Goal: Task Accomplishment & Management: Use online tool/utility

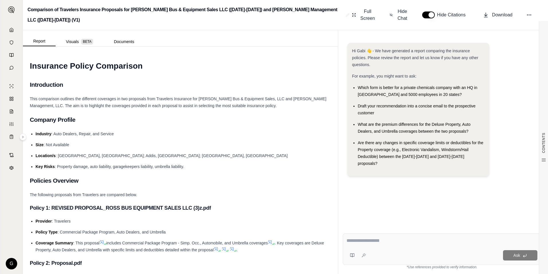
scroll to position [201, 0]
drag, startPoint x: 11, startPoint y: 11, endPoint x: 9, endPoint y: 48, distance: 37.4
click at [11, 11] on img at bounding box center [11, 9] width 7 height 7
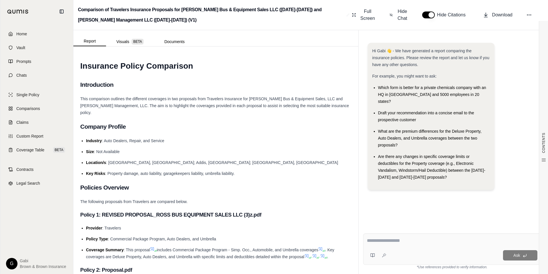
scroll to position [220, 0]
click at [37, 31] on link "Home" at bounding box center [37, 34] width 66 height 13
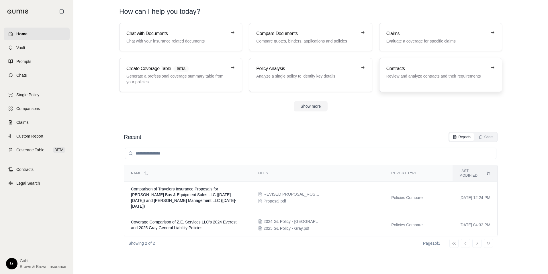
click at [455, 74] on p "Review and analyze contracts and their requirements" at bounding box center [437, 76] width 101 height 6
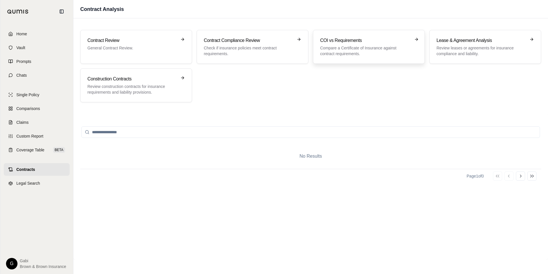
click at [375, 50] on p "Compare a Certificate of Insurance against contract requirements." at bounding box center [364, 50] width 89 height 11
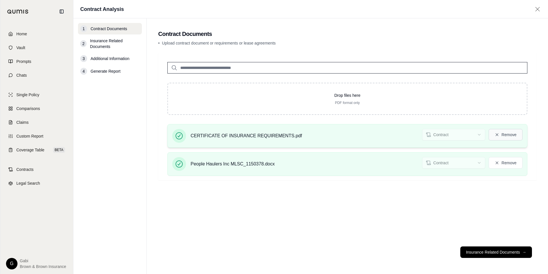
click at [509, 134] on button "Remove" at bounding box center [506, 134] width 34 height 11
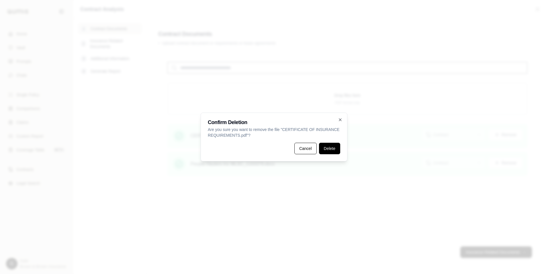
click at [326, 148] on button "Delete" at bounding box center [329, 148] width 21 height 11
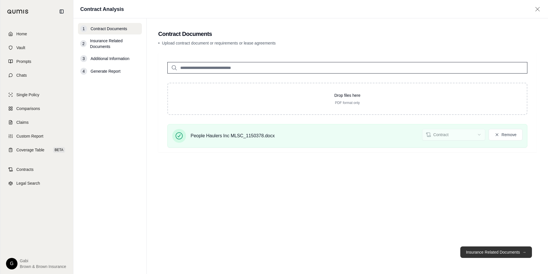
click at [488, 252] on button "Insurance Related Documents →" at bounding box center [497, 251] width 72 height 11
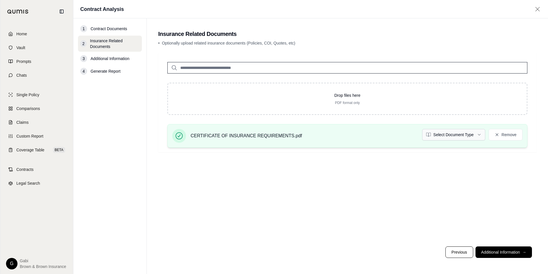
click at [467, 133] on html "Home Vault Prompts Chats Single Policy Comparisons Claims Custom Report Coverag…" at bounding box center [274, 137] width 548 height 274
click at [477, 134] on html "Home Vault Prompts Chats Single Policy Comparisons Claims Custom Report Coverag…" at bounding box center [274, 137] width 548 height 274
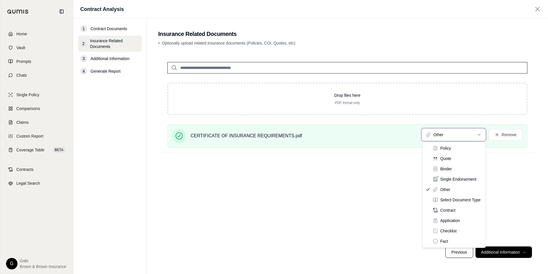
click at [371, 189] on html "Home Vault Prompts Chats Single Policy Comparisons Claims Custom Report Coverag…" at bounding box center [274, 137] width 548 height 274
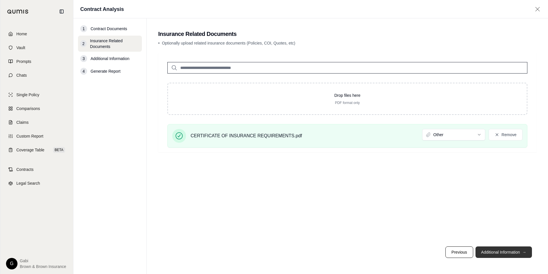
click at [505, 250] on button "Additional Information →" at bounding box center [504, 251] width 57 height 11
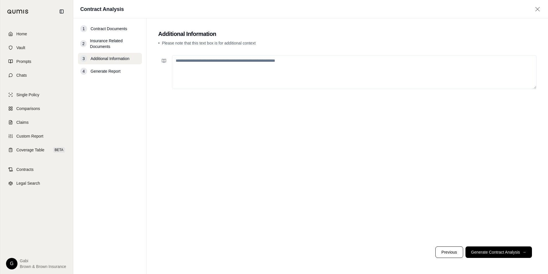
click at [280, 71] on textarea at bounding box center [354, 72] width 365 height 34
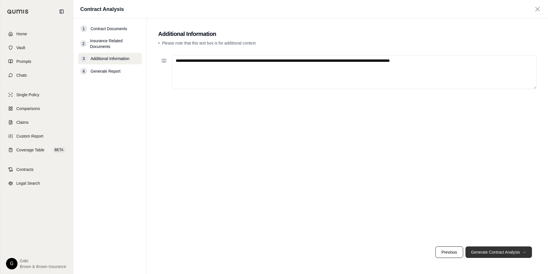
type textarea "**********"
click at [500, 257] on button "Generate Contract Analysis →" at bounding box center [499, 251] width 67 height 11
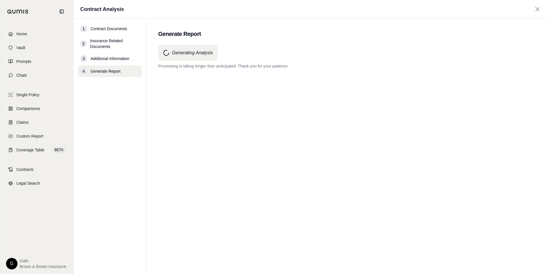
click at [186, 77] on div "Generating Analysis Processing is taking longer than anticipated. Thank you for…" at bounding box center [347, 149] width 379 height 208
click at [228, 122] on div "Generating Analysis Processing is taking longer than anticipated. Thank you for…" at bounding box center [347, 149] width 379 height 208
click at [194, 55] on h4 "Generating Analysis" at bounding box center [192, 52] width 41 height 7
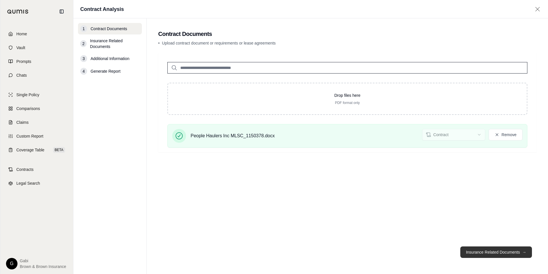
click at [515, 250] on button "Insurance Related Documents →" at bounding box center [497, 251] width 72 height 11
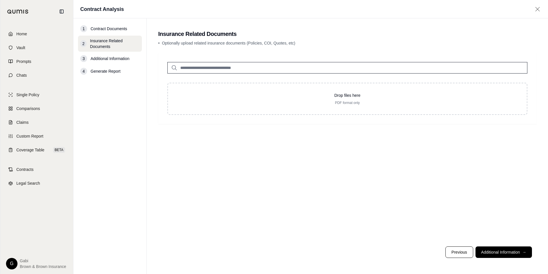
click at [456, 254] on button "Previous" at bounding box center [460, 251] width 28 height 11
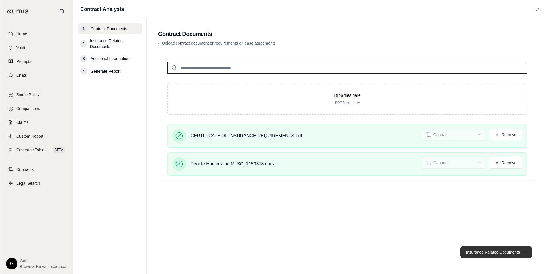
click at [490, 252] on button "Insurance Related Documents →" at bounding box center [497, 251] width 72 height 11
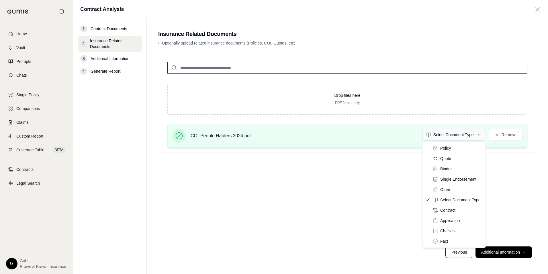
click at [479, 135] on html "Home Vault Prompts Chats Single Policy Comparisons Claims Custom Report Coverag…" at bounding box center [274, 137] width 548 height 274
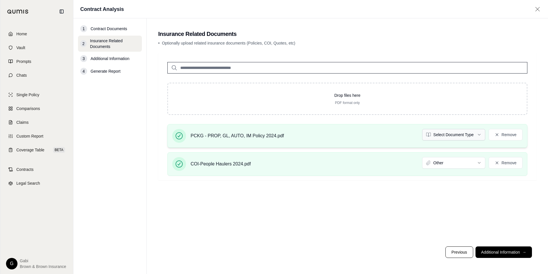
click at [451, 136] on html "Home Vault Prompts Chats Single Policy Comparisons Claims Custom Report Coverag…" at bounding box center [274, 137] width 548 height 274
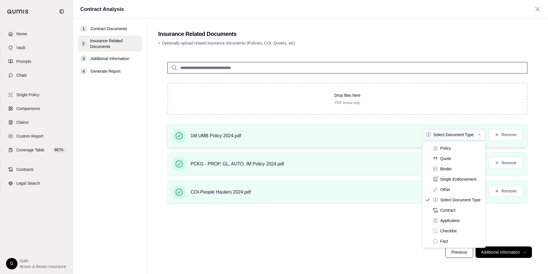
click at [474, 135] on html "Home Vault Prompts Chats Single Policy Comparisons Claims Custom Report Coverag…" at bounding box center [274, 137] width 548 height 274
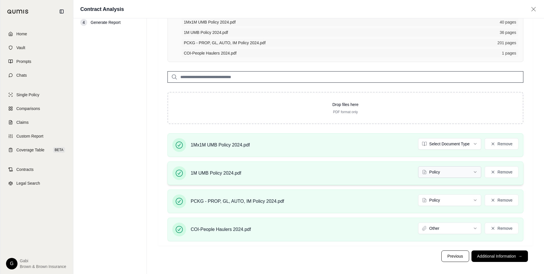
scroll to position [53, 0]
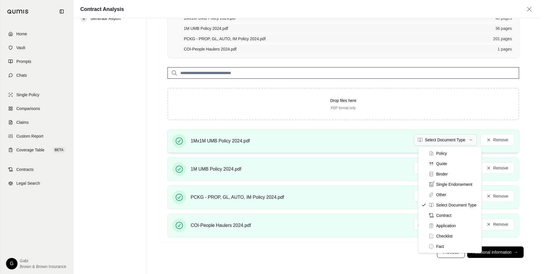
click at [463, 141] on html "Home Vault Prompts Chats Single Policy Comparisons Claims Custom Report Coverag…" at bounding box center [272, 110] width 544 height 326
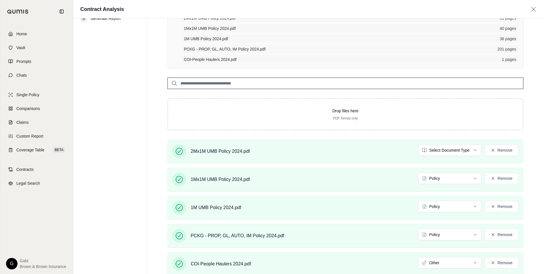
click at [477, 149] on html "Home Vault Prompts Chats Single Policy Comparisons Claims Custom Report Coverag…" at bounding box center [272, 129] width 544 height 365
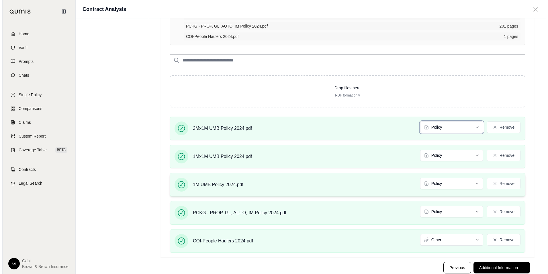
scroll to position [91, 0]
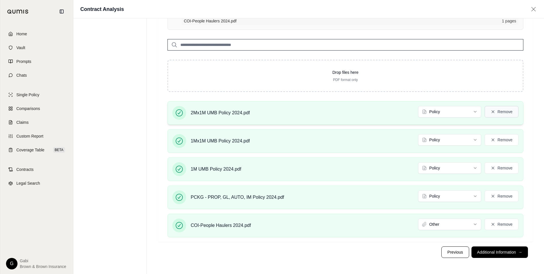
click at [497, 110] on button "Remove" at bounding box center [502, 111] width 34 height 11
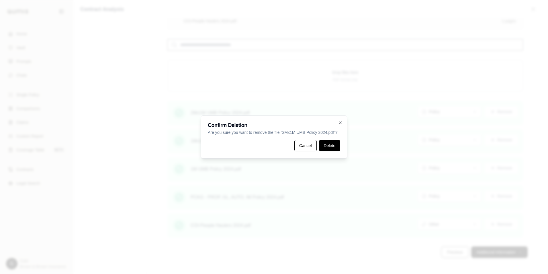
click at [330, 146] on button "Delete" at bounding box center [329, 145] width 21 height 11
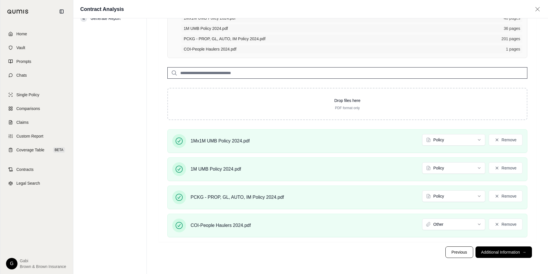
scroll to position [53, 0]
click at [517, 137] on button "Remove" at bounding box center [502, 139] width 34 height 11
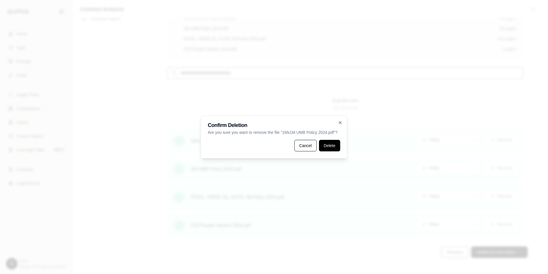
drag, startPoint x: 330, startPoint y: 141, endPoint x: 334, endPoint y: 141, distance: 3.7
click at [331, 141] on button "Delete" at bounding box center [329, 145] width 21 height 11
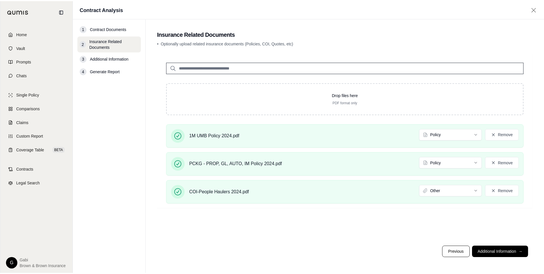
scroll to position [0, 0]
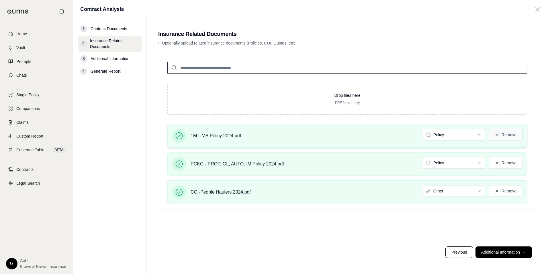
click at [511, 134] on button "Remove" at bounding box center [506, 134] width 34 height 11
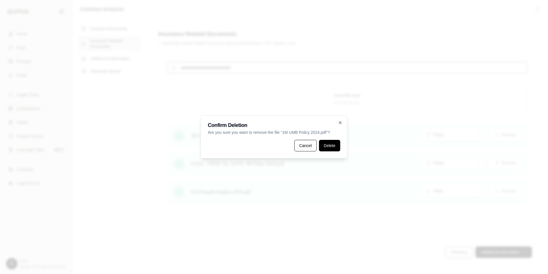
click at [330, 146] on button "Delete" at bounding box center [329, 145] width 21 height 11
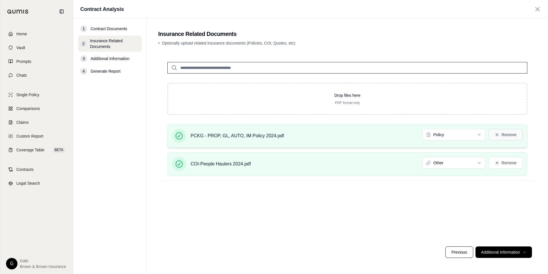
click at [493, 133] on button "Remove" at bounding box center [506, 134] width 34 height 11
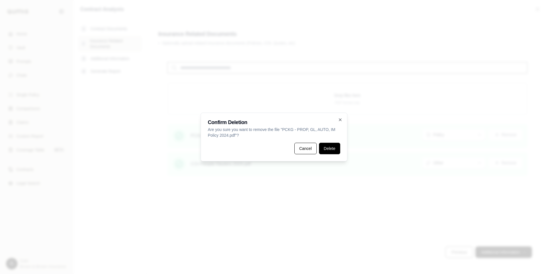
drag, startPoint x: 318, startPoint y: 149, endPoint x: 334, endPoint y: 151, distance: 15.9
click at [320, 149] on div "Cancel Delete" at bounding box center [274, 148] width 133 height 11
click at [339, 150] on button "Delete" at bounding box center [329, 148] width 21 height 11
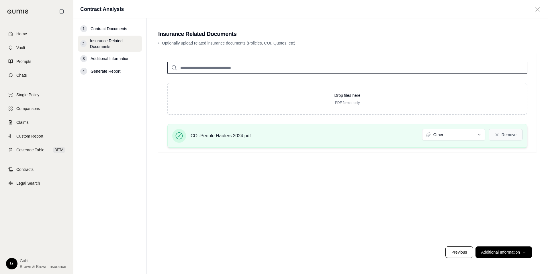
click at [513, 132] on button "Remove" at bounding box center [506, 134] width 34 height 11
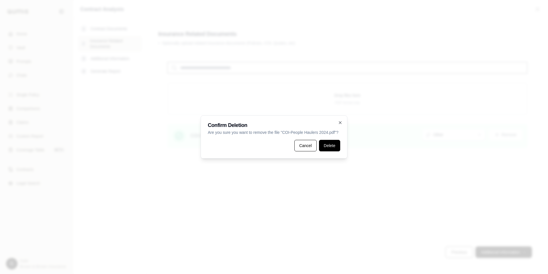
click at [339, 146] on div "Confirm Deletion Are you sure you want to remove the file " COI-People Haulers …" at bounding box center [274, 136] width 147 height 43
click at [339, 146] on button "Delete" at bounding box center [329, 145] width 21 height 11
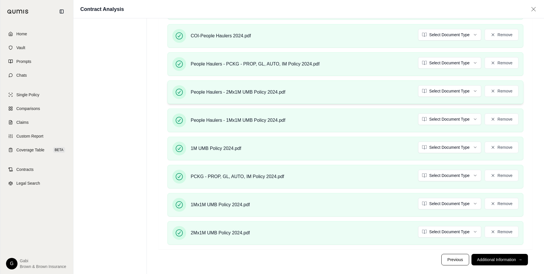
scroll to position [229, 0]
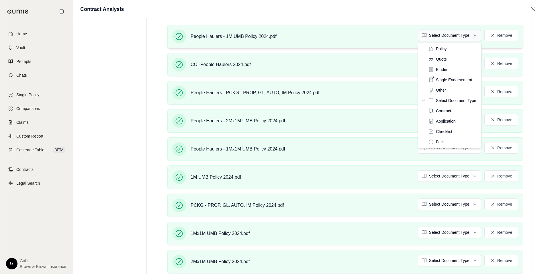
click at [457, 34] on html "Home Vault Prompts Chats Single Policy Comparisons Claims Custom Report Coverag…" at bounding box center [274, 40] width 548 height 539
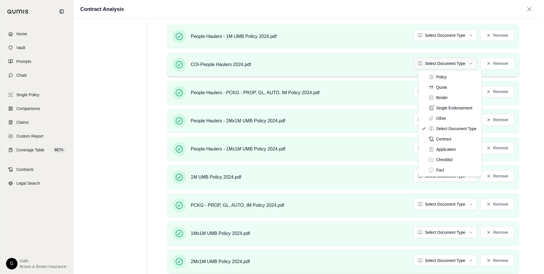
click at [458, 66] on html "Home Vault Prompts Chats Single Policy Comparisons Claims Custom Report Coverag…" at bounding box center [272, 40] width 544 height 539
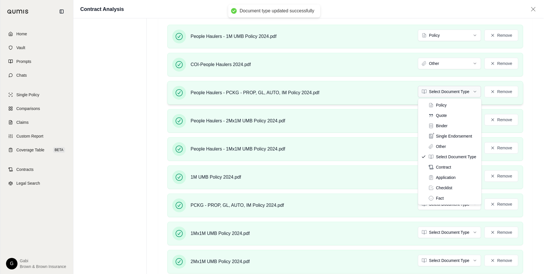
click at [447, 93] on html "Document type updated successfully Document type updated successfully Home Vaul…" at bounding box center [274, 40] width 548 height 539
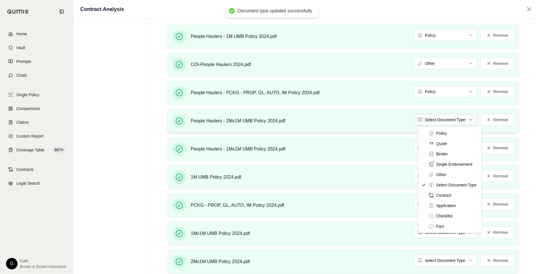
click at [440, 118] on html "Document type updated successfully Home Vault Prompts Chats Single Policy Compa…" at bounding box center [272, 40] width 544 height 539
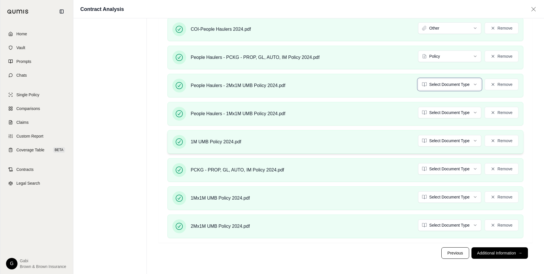
scroll to position [266, 0]
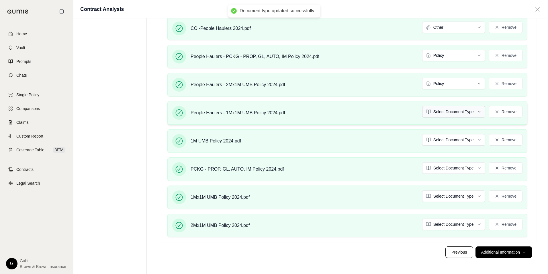
click at [436, 111] on html "Document type updated successfully Home Vault Prompts Chats Single Policy Compa…" at bounding box center [274, 3] width 548 height 539
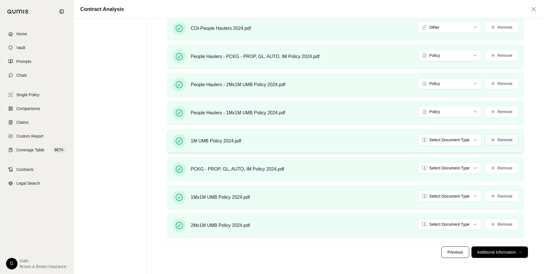
click at [505, 139] on button "Remove" at bounding box center [502, 139] width 34 height 11
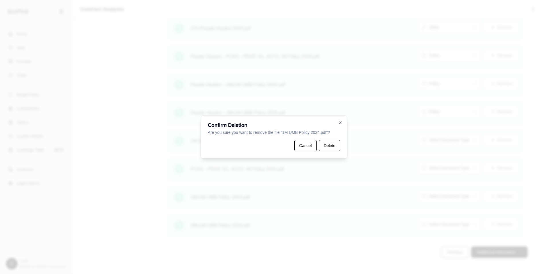
drag, startPoint x: 335, startPoint y: 144, endPoint x: 357, endPoint y: 143, distance: 21.5
click at [335, 144] on button "Delete" at bounding box center [329, 145] width 21 height 11
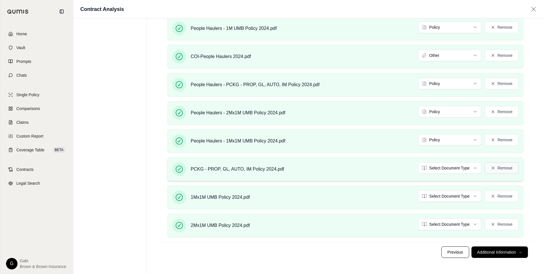
click at [505, 168] on button "Remove" at bounding box center [502, 167] width 34 height 11
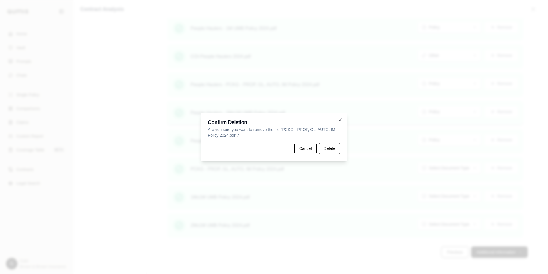
drag, startPoint x: 332, startPoint y: 147, endPoint x: 366, endPoint y: 148, distance: 33.9
click at [332, 147] on button "Delete" at bounding box center [329, 148] width 21 height 11
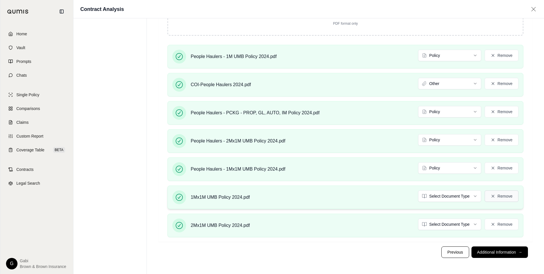
click at [499, 193] on button "Remove" at bounding box center [502, 195] width 34 height 11
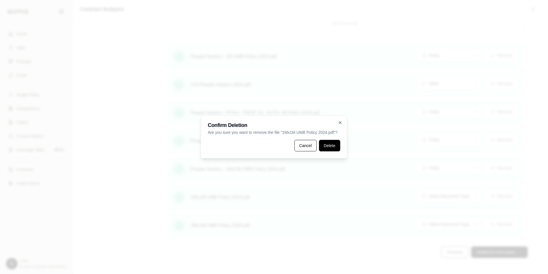
drag, startPoint x: 337, startPoint y: 142, endPoint x: 405, endPoint y: 173, distance: 74.6
click at [339, 142] on button "Delete" at bounding box center [329, 145] width 21 height 11
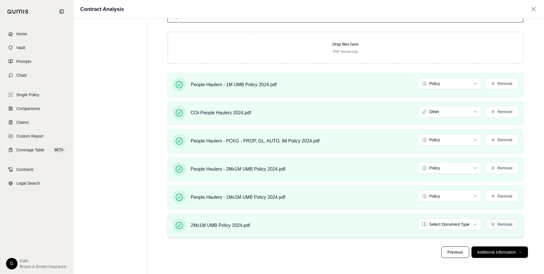
click at [507, 221] on button "Remove" at bounding box center [502, 223] width 34 height 11
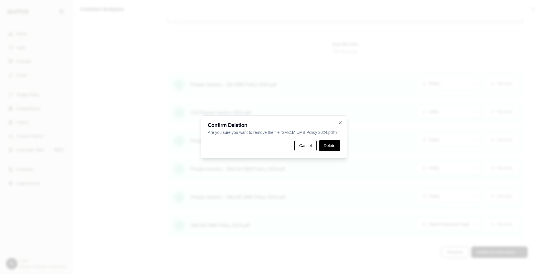
click at [328, 143] on button "Delete" at bounding box center [329, 145] width 21 height 11
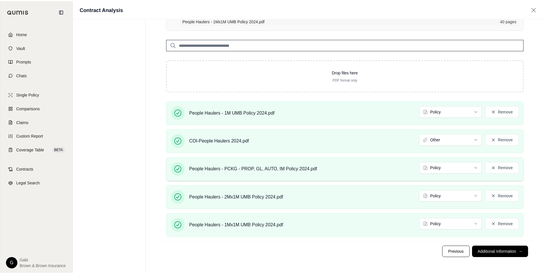
scroll to position [112, 0]
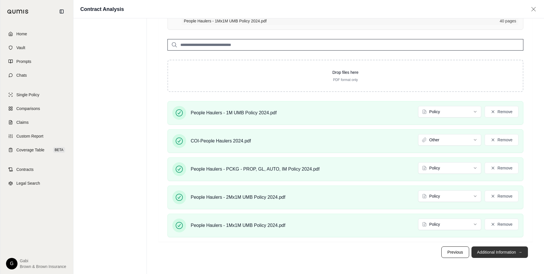
click at [491, 252] on button "Additional Information →" at bounding box center [500, 251] width 57 height 11
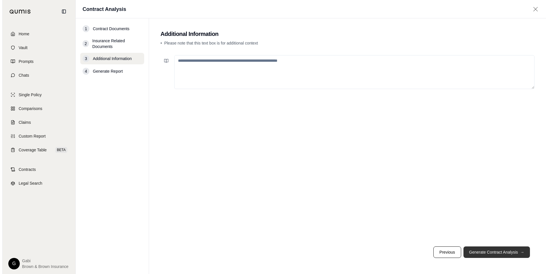
scroll to position [0, 0]
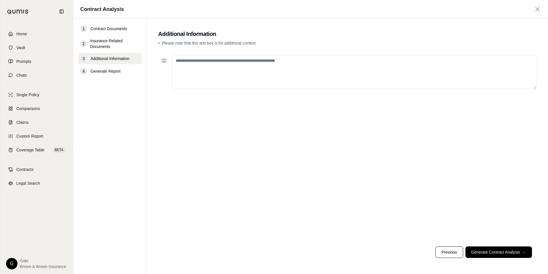
click at [240, 67] on textarea at bounding box center [354, 72] width 365 height 34
click at [212, 75] on textarea at bounding box center [354, 72] width 365 height 34
click at [197, 59] on textarea "**********" at bounding box center [354, 72] width 365 height 34
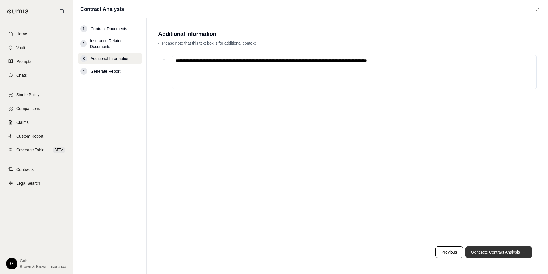
type textarea "**********"
click at [503, 248] on button "Generate Contract Analysis →" at bounding box center [499, 251] width 67 height 11
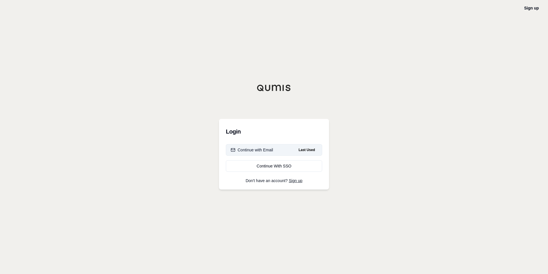
click at [257, 151] on div "Continue with Email" at bounding box center [252, 150] width 42 height 6
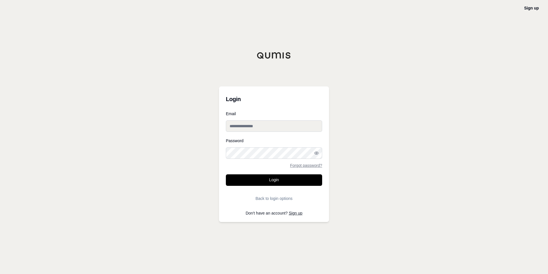
type input "**********"
click at [268, 126] on input "**********" at bounding box center [274, 125] width 96 height 11
click at [262, 176] on button "Login" at bounding box center [274, 179] width 96 height 11
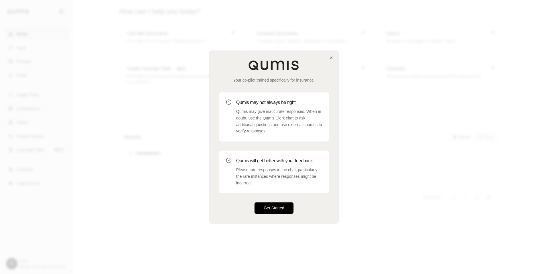
click at [274, 207] on button "Get Started" at bounding box center [274, 207] width 39 height 11
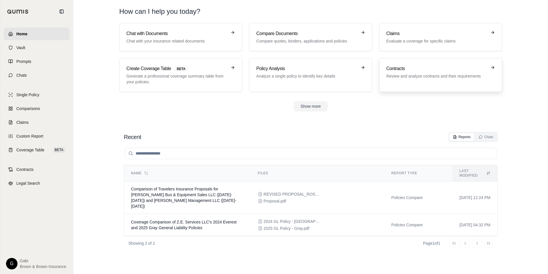
click at [415, 79] on div "Contracts Review and analyze contracts and their requirements" at bounding box center [441, 75] width 109 height 20
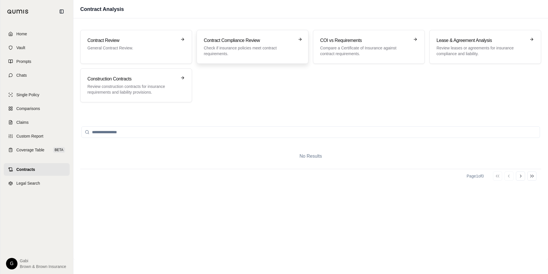
click at [262, 51] on p "Check if insurance policies meet contract requirements." at bounding box center [248, 50] width 89 height 11
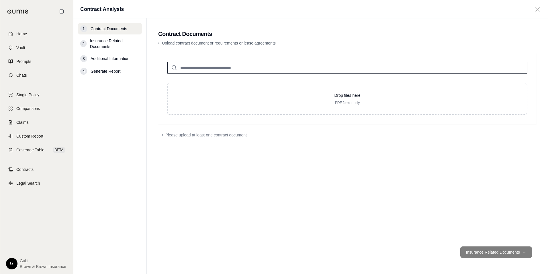
click at [200, 68] on input "search" at bounding box center [347, 67] width 360 height 11
type input "*"
type input "***"
click at [237, 80] on p "People Haulers Inc MLSC_1150378.docx #2" at bounding box center [230, 79] width 93 height 7
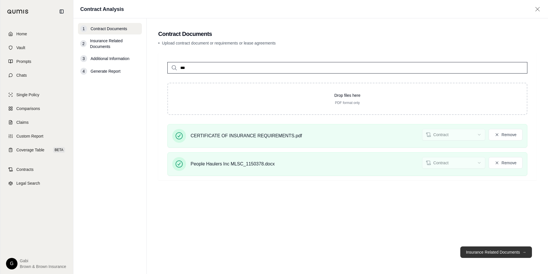
click at [475, 253] on button "Insurance Related Documents →" at bounding box center [497, 251] width 72 height 11
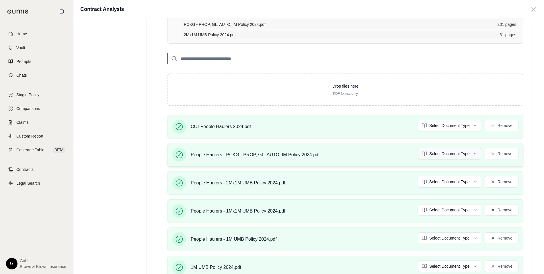
scroll to position [143, 0]
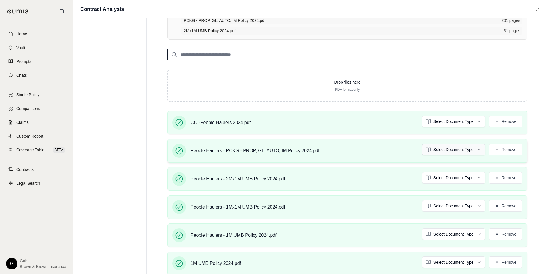
click at [473, 150] on html "Home Vault Prompts Chats Single Policy Comparisons Claims Custom Report Coverag…" at bounding box center [274, 126] width 548 height 539
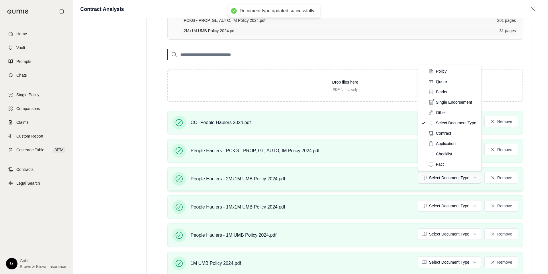
click at [469, 178] on html "Document type updated successfully Home Vault Prompts Chats Single Policy Compa…" at bounding box center [274, 126] width 548 height 539
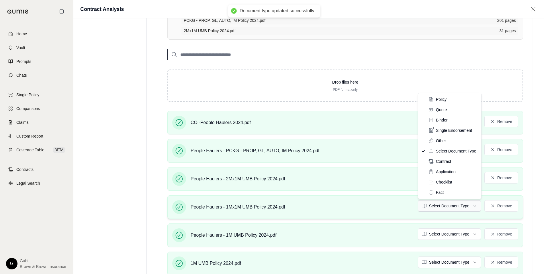
click at [462, 209] on html "Document type updated successfully Document type updated successfully Home Vaul…" at bounding box center [274, 126] width 548 height 539
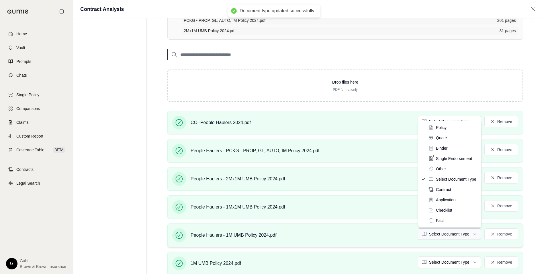
click at [457, 231] on html "Document type updated successfully Document type updated successfully Home Vaul…" at bounding box center [274, 126] width 548 height 539
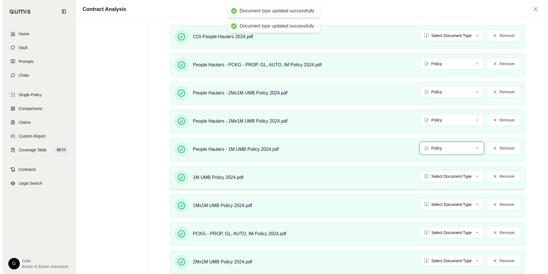
scroll to position [229, 0]
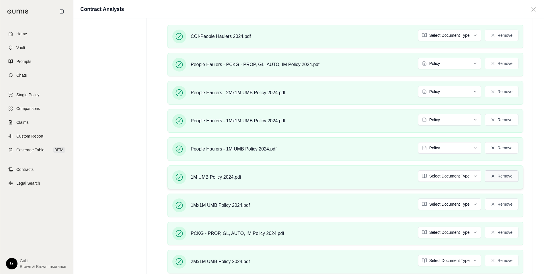
click at [502, 179] on button "Remove" at bounding box center [502, 175] width 34 height 11
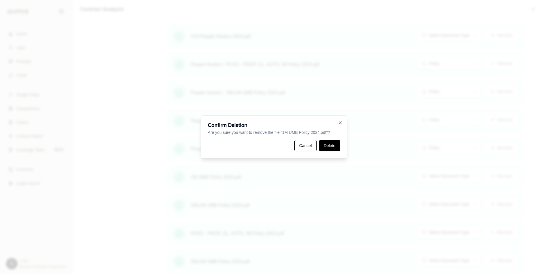
click at [334, 145] on button "Delete" at bounding box center [329, 145] width 21 height 11
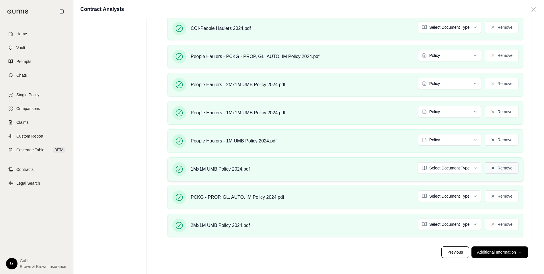
click at [493, 170] on icon at bounding box center [493, 167] width 5 height 5
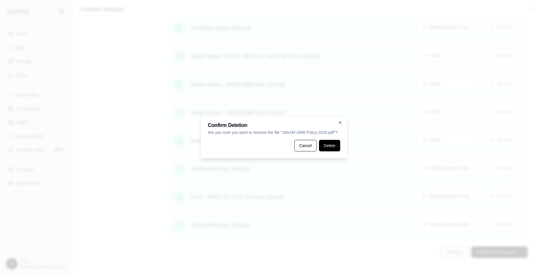
click at [325, 145] on button "Delete" at bounding box center [329, 145] width 21 height 11
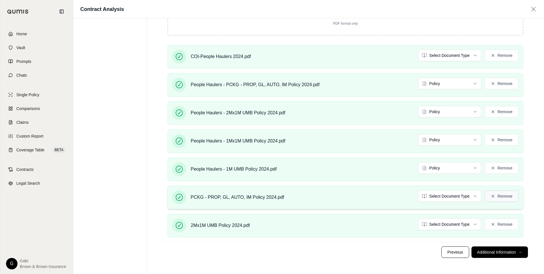
click at [496, 195] on button "Remove" at bounding box center [502, 195] width 34 height 11
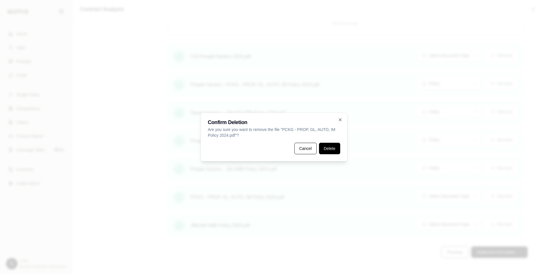
click at [324, 148] on button "Delete" at bounding box center [329, 148] width 21 height 11
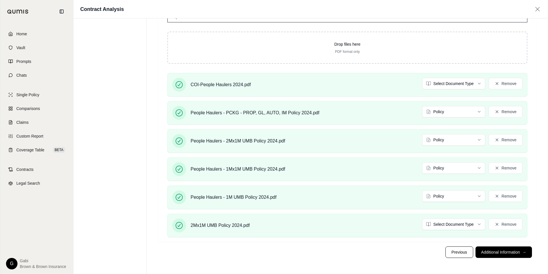
scroll to position [150, 0]
click at [494, 221] on button "Remove" at bounding box center [502, 223] width 34 height 11
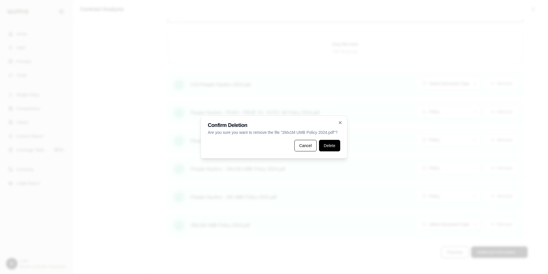
click at [336, 148] on button "Delete" at bounding box center [329, 145] width 21 height 11
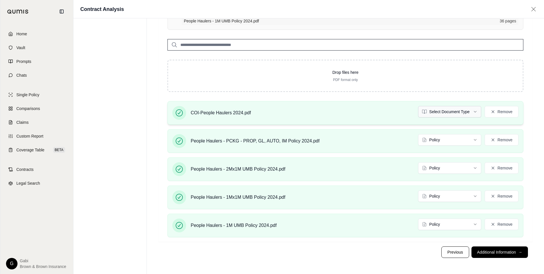
click at [457, 114] on html "Home Vault Prompts Chats Single Policy Comparisons Claims Custom Report Coverag…" at bounding box center [272, 80] width 544 height 385
click at [495, 251] on button "Additional Information →" at bounding box center [500, 251] width 57 height 11
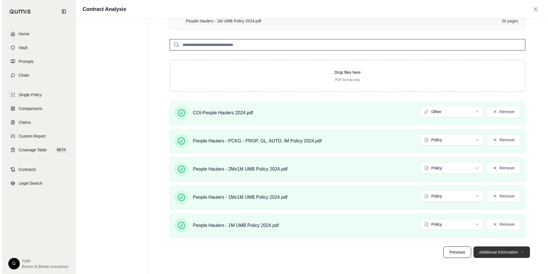
scroll to position [0, 0]
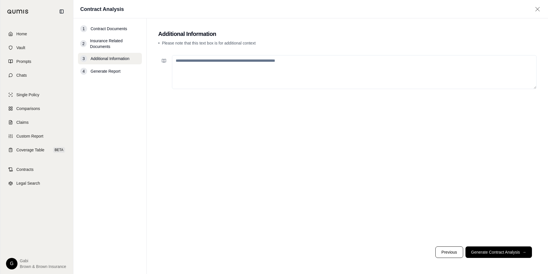
click at [263, 75] on textarea at bounding box center [354, 72] width 365 height 34
click at [233, 74] on textarea at bounding box center [354, 72] width 365 height 34
click at [205, 61] on textarea "**********" at bounding box center [354, 72] width 365 height 34
click at [309, 59] on textarea "**********" at bounding box center [354, 72] width 365 height 34
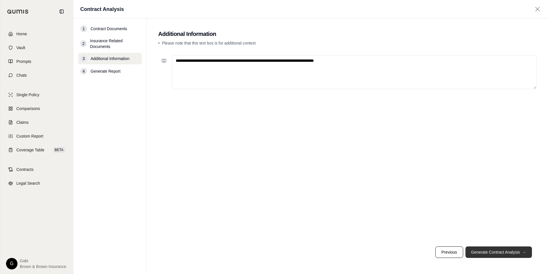
type textarea "**********"
click at [514, 251] on button "Generate Contract Analysis →" at bounding box center [499, 251] width 67 height 11
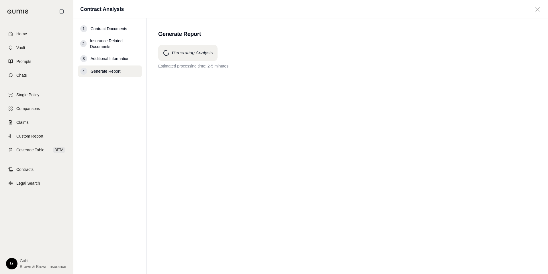
click at [98, 58] on span "Additional Information" at bounding box center [110, 59] width 39 height 6
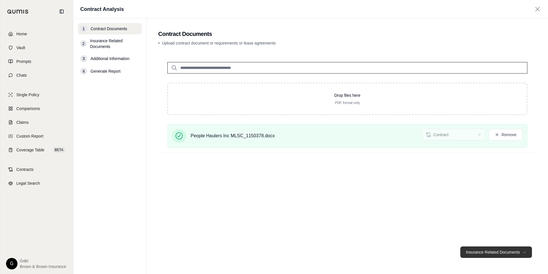
click at [485, 253] on button "Insurance Related Documents →" at bounding box center [497, 251] width 72 height 11
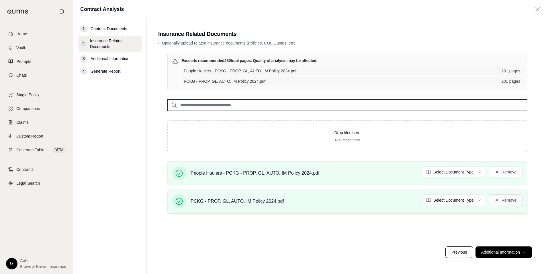
click at [507, 200] on button "Remove" at bounding box center [506, 199] width 34 height 11
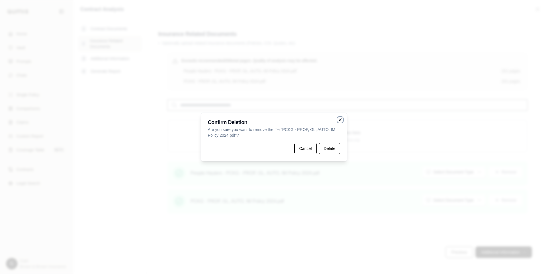
click at [342, 121] on icon "button" at bounding box center [340, 119] width 5 height 5
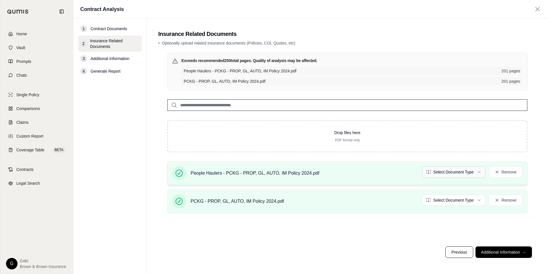
click at [455, 174] on html "Home Vault Prompts Chats Single Policy Comparisons Claims Custom Report Coverag…" at bounding box center [274, 137] width 548 height 274
drag, startPoint x: 449, startPoint y: 67, endPoint x: 447, endPoint y: 78, distance: 10.8
click at [474, 199] on html "Home Vault Prompts Chats Single Policy Comparisons Claims Custom Report Coverag…" at bounding box center [274, 137] width 548 height 274
click at [470, 198] on html "Home Vault Prompts Chats Single Policy Comparisons Claims Custom Report Coverag…" at bounding box center [274, 137] width 548 height 274
click at [497, 216] on div "People Haulers - PCKG - PROP, GL, AUTO, IM Policy 2024.pdf Policy Remove PCKG -…" at bounding box center [347, 189] width 379 height 56
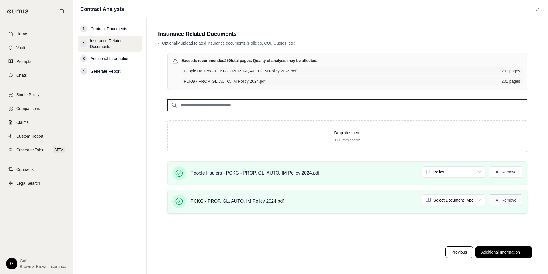
click at [507, 198] on button "Remove" at bounding box center [506, 199] width 34 height 11
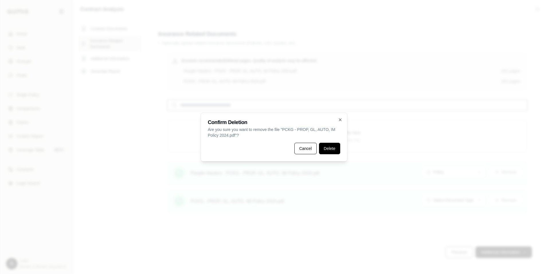
click at [334, 147] on button "Delete" at bounding box center [329, 148] width 21 height 11
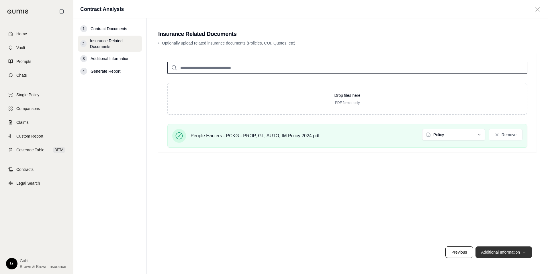
click at [516, 254] on button "Additional Information →" at bounding box center [504, 251] width 57 height 11
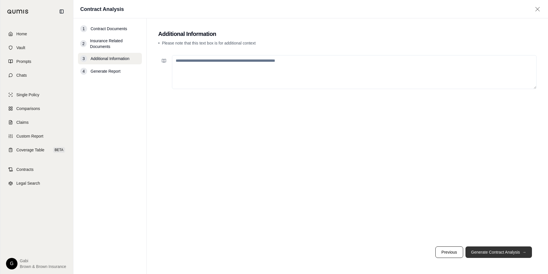
click at [515, 254] on button "Generate Contract Analysis →" at bounding box center [499, 251] width 67 height 11
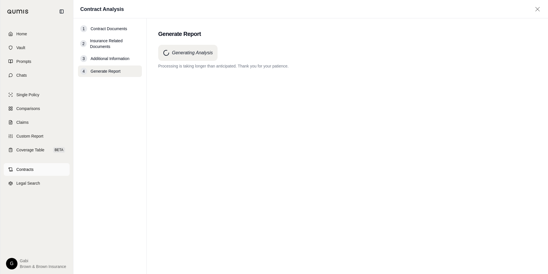
click at [26, 167] on span "Contracts" at bounding box center [24, 169] width 17 height 6
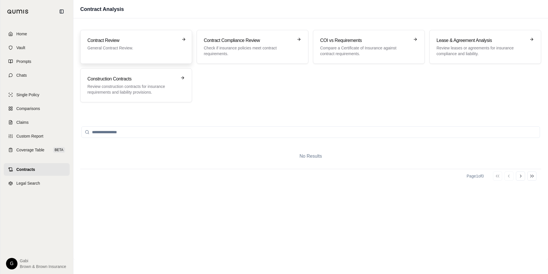
click at [166, 47] on p "General Contract Review." at bounding box center [131, 48] width 89 height 6
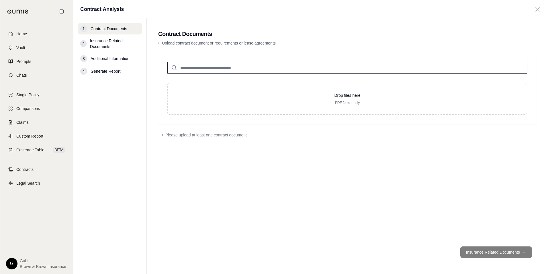
click at [249, 72] on input "search" at bounding box center [347, 67] width 360 height 11
type input "******"
click at [264, 79] on p "People Haulers Inc MLSC_1150378.docx #2" at bounding box center [230, 79] width 93 height 7
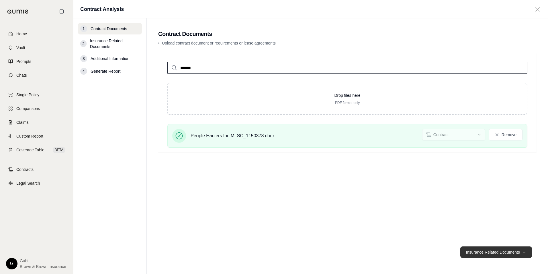
click at [492, 253] on button "Insurance Related Documents →" at bounding box center [497, 251] width 72 height 11
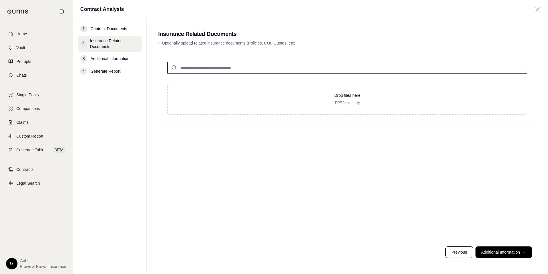
click at [239, 70] on input "search" at bounding box center [347, 67] width 360 height 11
type input "*"
drag, startPoint x: 352, startPoint y: 203, endPoint x: 354, endPoint y: 199, distance: 4.2
click at [354, 199] on div "Drop files here PDF format only" at bounding box center [347, 147] width 379 height 189
click at [288, 131] on div "Drop files here PDF format only" at bounding box center [347, 147] width 379 height 189
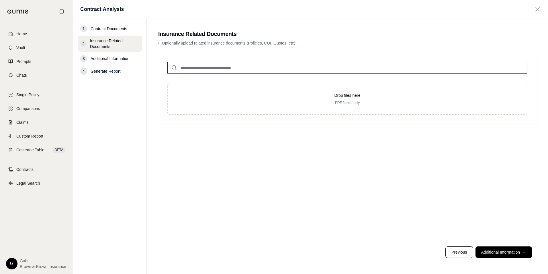
click at [118, 31] on span "Contract Documents" at bounding box center [109, 29] width 37 height 6
click at [452, 254] on button "Previous" at bounding box center [460, 251] width 28 height 11
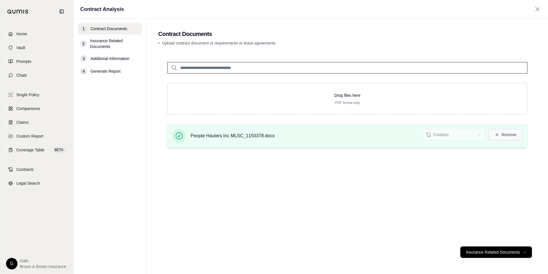
click at [507, 135] on button "Remove" at bounding box center [506, 134] width 34 height 11
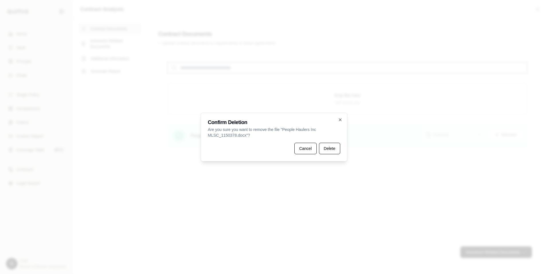
click at [317, 147] on div "Cancel Delete" at bounding box center [274, 148] width 133 height 11
click at [327, 147] on button "Delete" at bounding box center [329, 148] width 21 height 11
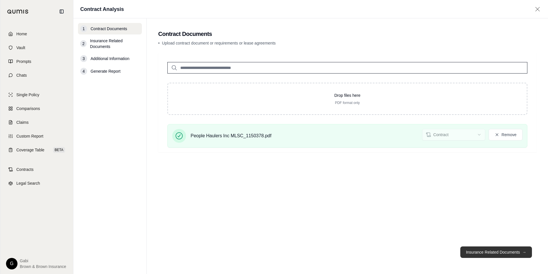
click at [498, 253] on button "Insurance Related Documents →" at bounding box center [497, 251] width 72 height 11
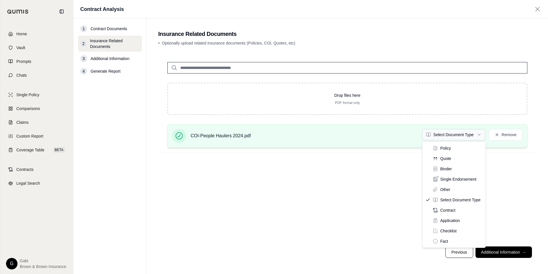
click at [469, 135] on html "Home Vault Prompts Chats Single Policy Comparisons Claims Custom Report Coverag…" at bounding box center [274, 137] width 548 height 274
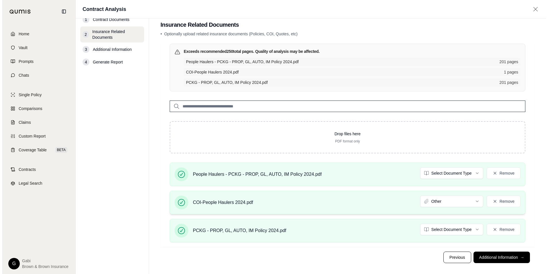
scroll to position [14, 0]
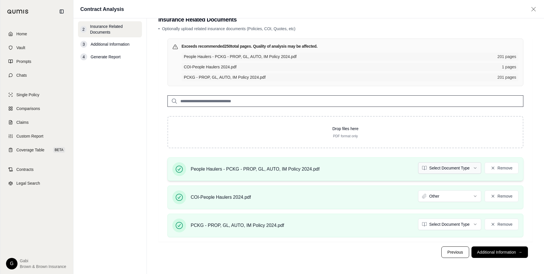
click at [466, 166] on html "Home Vault Prompts Chats Single Policy Comparisons Claims Custom Report Coverag…" at bounding box center [272, 130] width 544 height 288
click at [496, 221] on button "Remove" at bounding box center [502, 223] width 34 height 11
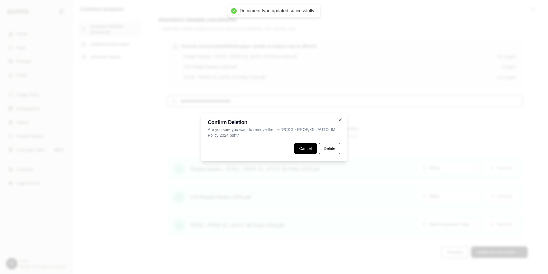
click at [312, 147] on button "Cancel" at bounding box center [306, 148] width 22 height 11
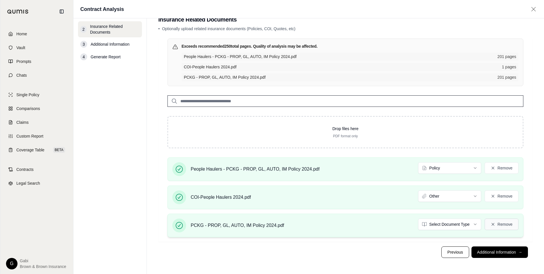
click at [487, 223] on button "Remove" at bounding box center [502, 223] width 34 height 11
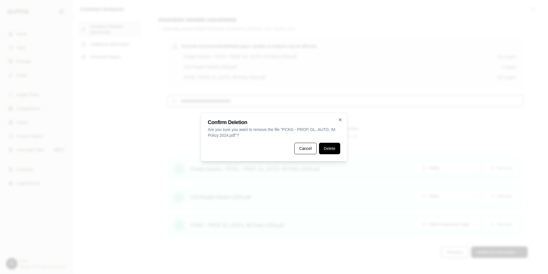
click at [340, 149] on button "Delete" at bounding box center [329, 148] width 21 height 11
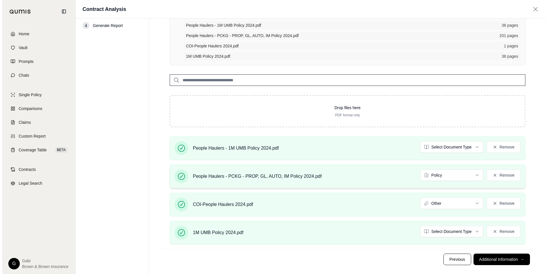
scroll to position [53, 0]
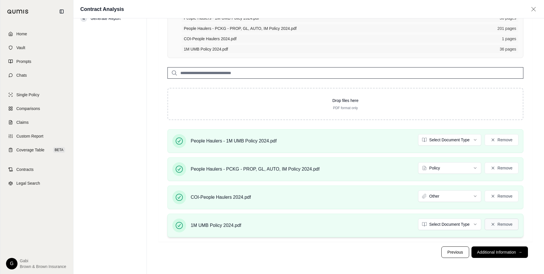
click at [507, 225] on button "Remove" at bounding box center [502, 223] width 34 height 11
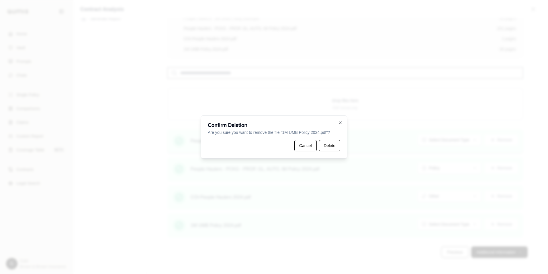
drag, startPoint x: 333, startPoint y: 145, endPoint x: 344, endPoint y: 145, distance: 10.9
click at [333, 145] on button "Delete" at bounding box center [329, 145] width 21 height 11
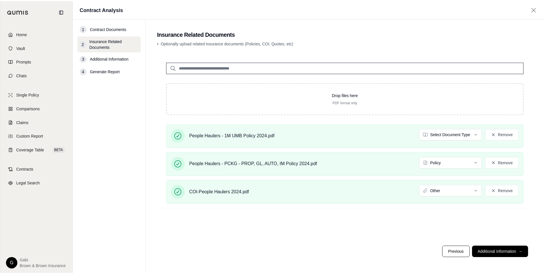
scroll to position [0, 0]
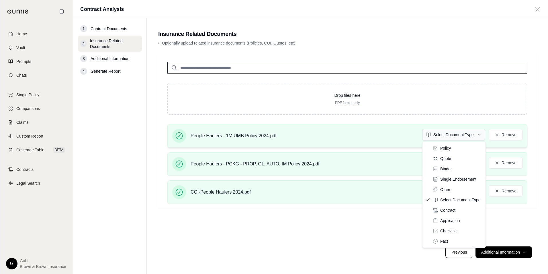
click at [461, 132] on html "Home Vault Prompts Chats Single Policy Comparisons Claims Custom Report Coverag…" at bounding box center [274, 137] width 548 height 274
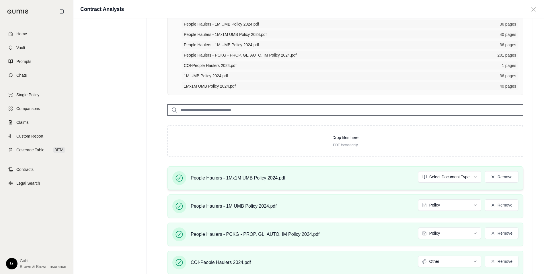
scroll to position [57, 0]
click at [478, 176] on html "Home Vault Prompts Chats Single Policy Comparisons Claims Custom Report Coverag…" at bounding box center [272, 155] width 544 height 424
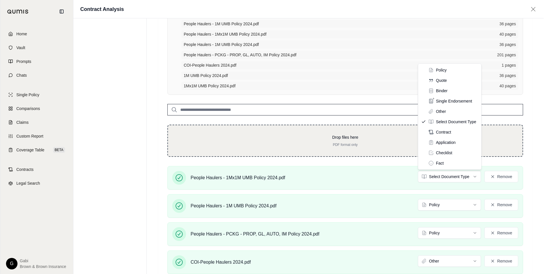
drag, startPoint x: 440, startPoint y: 69, endPoint x: 455, endPoint y: 144, distance: 77.3
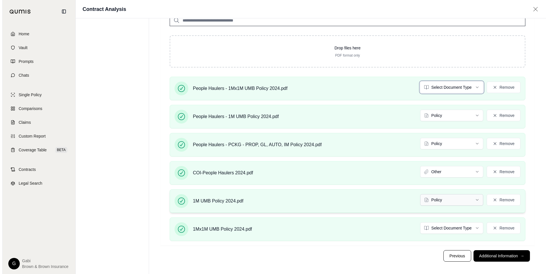
scroll to position [150, 0]
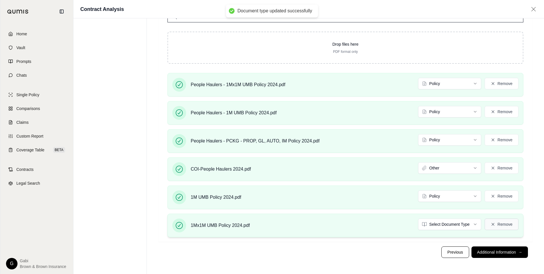
click at [492, 224] on icon at bounding box center [493, 224] width 5 height 5
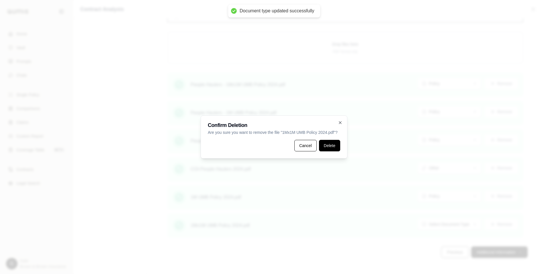
click at [331, 148] on button "Delete" at bounding box center [329, 145] width 21 height 11
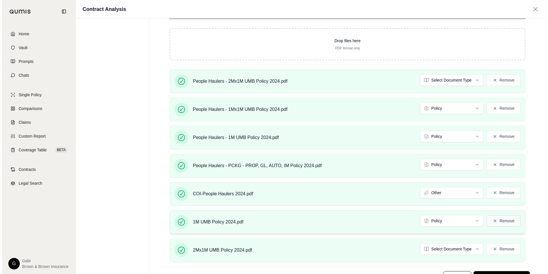
scroll to position [209, 0]
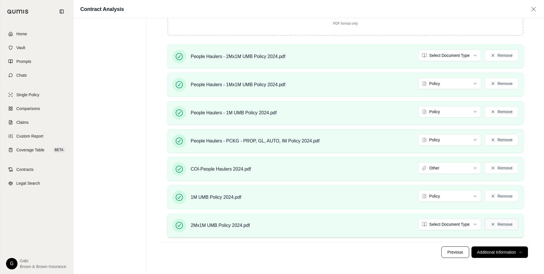
click at [493, 224] on icon at bounding box center [493, 224] width 5 height 5
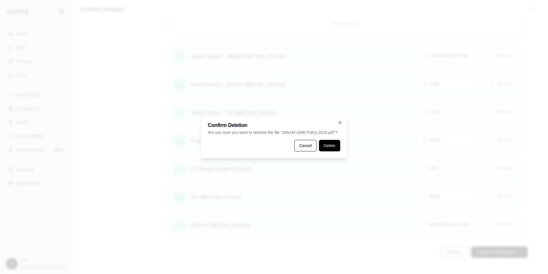
click at [326, 144] on button "Delete" at bounding box center [329, 145] width 21 height 11
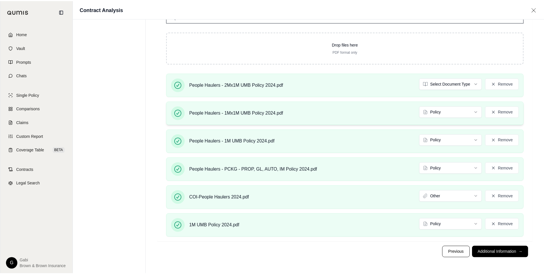
scroll to position [171, 0]
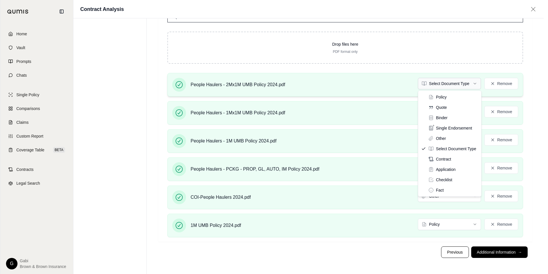
click at [451, 85] on html "Home Vault Prompts Chats Single Policy Comparisons Claims Custom Report Coverag…" at bounding box center [274, 51] width 548 height 445
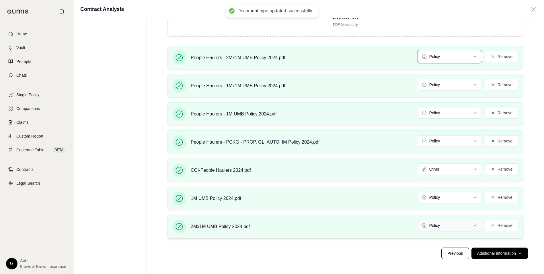
scroll to position [209, 0]
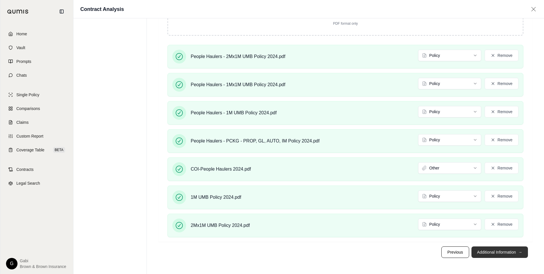
click at [499, 254] on button "Additional Information →" at bounding box center [500, 251] width 57 height 11
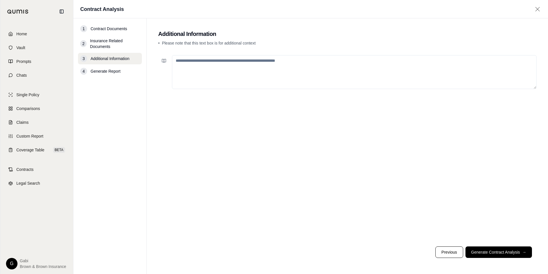
click at [273, 59] on textarea at bounding box center [354, 72] width 365 height 34
type textarea "*"
type textarea "**********"
drag, startPoint x: 501, startPoint y: 260, endPoint x: 498, endPoint y: 252, distance: 8.1
click at [500, 258] on footer "Previous Generate Contract Analysis →" at bounding box center [347, 251] width 379 height 21
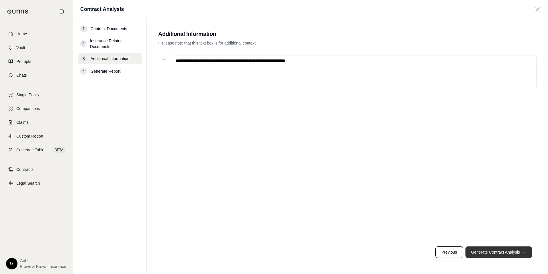
click at [498, 252] on button "Generate Contract Analysis →" at bounding box center [499, 251] width 67 height 11
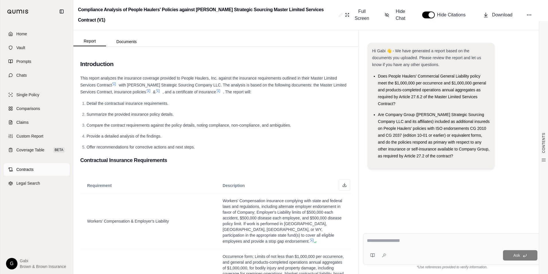
click at [28, 167] on span "Contracts" at bounding box center [24, 169] width 17 height 6
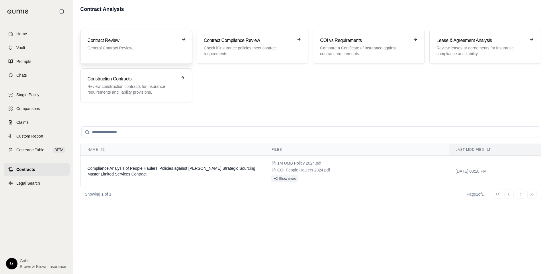
click at [114, 52] on div "Contract Review General Contract Review." at bounding box center [136, 47] width 98 height 20
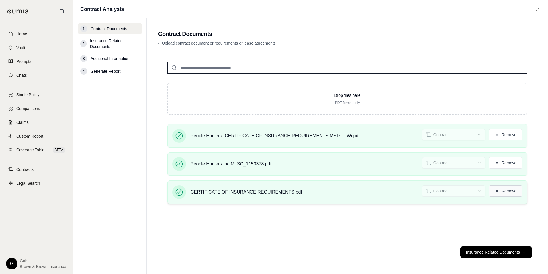
click at [509, 191] on button "Remove" at bounding box center [506, 190] width 34 height 11
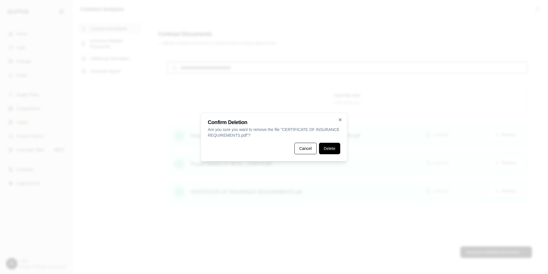
click at [334, 148] on button "Delete" at bounding box center [329, 148] width 21 height 11
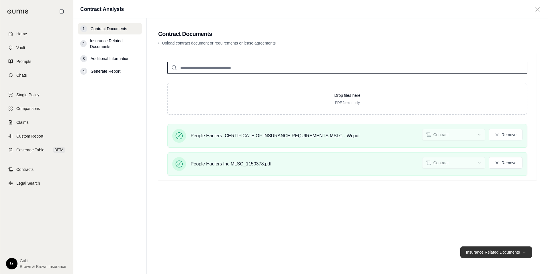
click at [476, 250] on button "Insurance Related Documents →" at bounding box center [497, 251] width 72 height 11
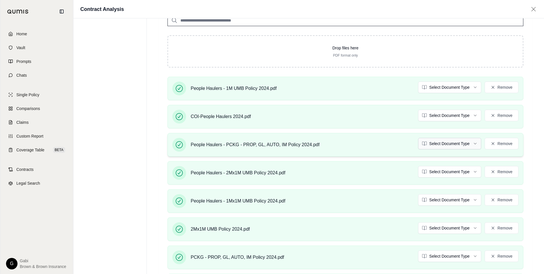
scroll to position [225, 0]
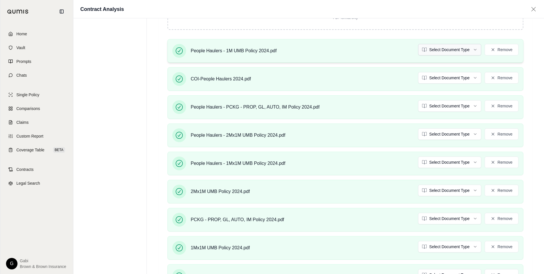
click at [469, 50] on html "Home Vault Prompts Chats Single Policy Comparisons Claims Custom Report Coverag…" at bounding box center [272, 50] width 544 height 550
click at [464, 77] on html "Document type updated successfully Home Vault Prompts Chats Single Policy Compa…" at bounding box center [272, 50] width 544 height 550
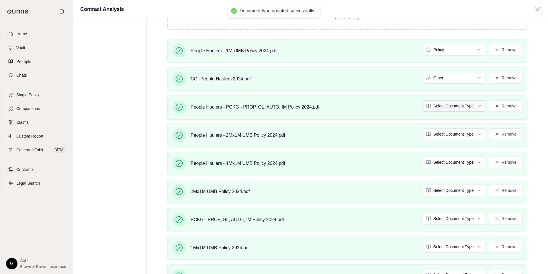
click at [455, 107] on html "Document type updated successfully Home Vault Prompts Chats Single Policy Compa…" at bounding box center [274, 50] width 548 height 550
click at [442, 133] on html "Document type updated successfully Home Vault Prompts Chats Single Policy Compa…" at bounding box center [272, 50] width 544 height 550
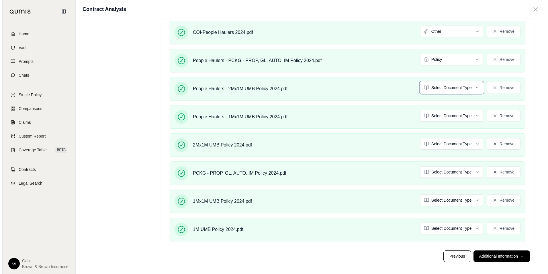
scroll to position [276, 0]
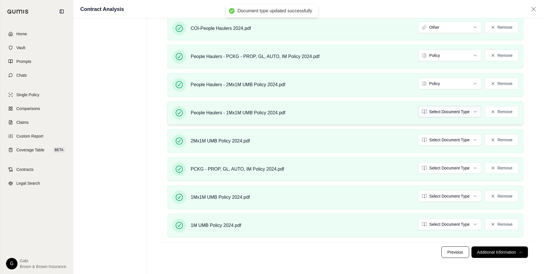
click at [499, 141] on button "Remove" at bounding box center [502, 139] width 34 height 11
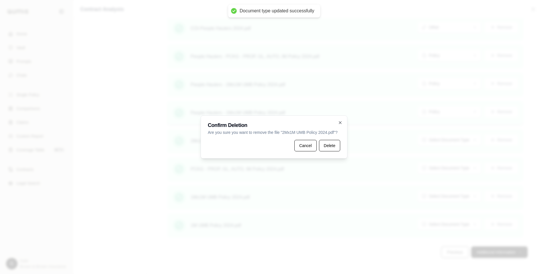
drag, startPoint x: 331, startPoint y: 144, endPoint x: 371, endPoint y: 147, distance: 39.4
click at [332, 144] on button "Delete" at bounding box center [329, 145] width 21 height 11
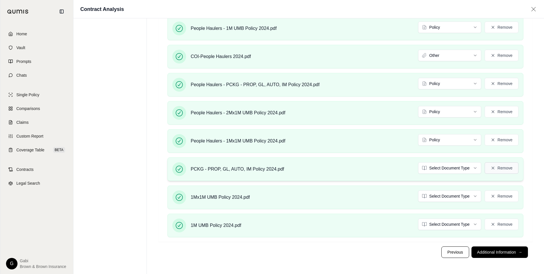
click at [502, 171] on button "Remove" at bounding box center [502, 167] width 34 height 11
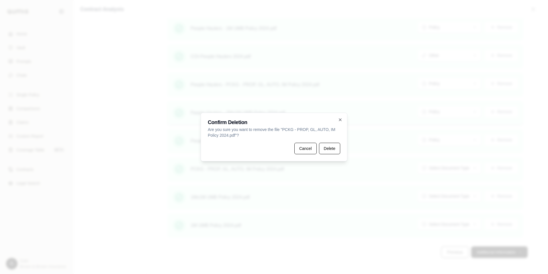
click at [338, 147] on button "Delete" at bounding box center [329, 148] width 21 height 11
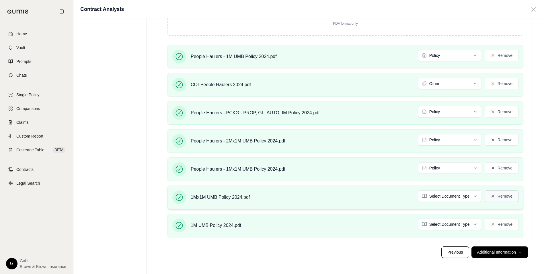
click at [498, 193] on button "Remove" at bounding box center [502, 195] width 34 height 11
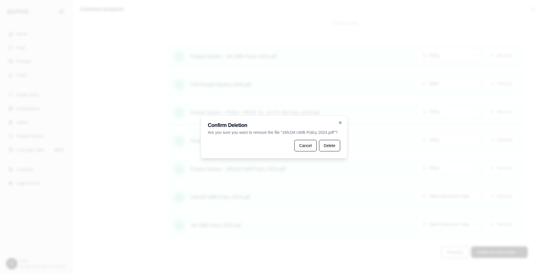
drag, startPoint x: 331, startPoint y: 145, endPoint x: 334, endPoint y: 146, distance: 3.5
click at [331, 145] on button "Delete" at bounding box center [329, 145] width 21 height 11
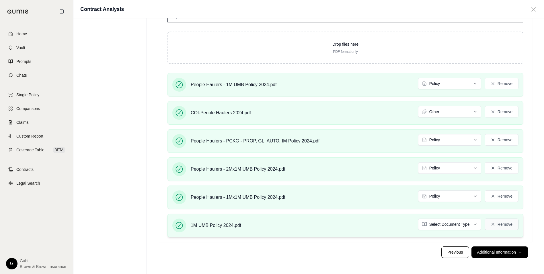
click at [496, 222] on button "Remove" at bounding box center [502, 223] width 34 height 11
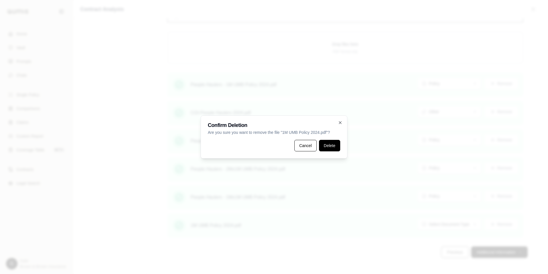
click at [330, 151] on button "Delete" at bounding box center [329, 145] width 21 height 11
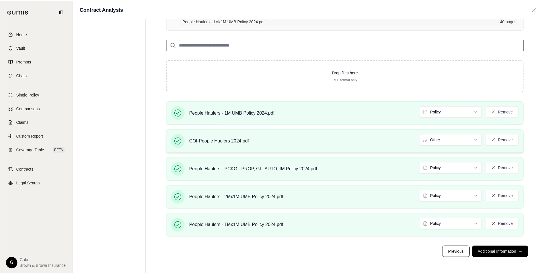
scroll to position [122, 0]
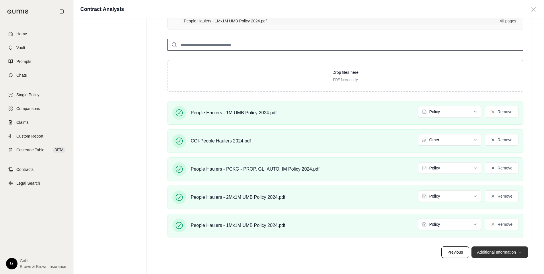
click at [505, 253] on button "Additional Information →" at bounding box center [500, 251] width 57 height 11
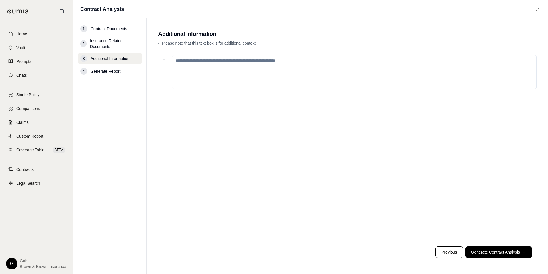
click at [316, 73] on textarea at bounding box center [354, 72] width 365 height 34
click at [237, 61] on textarea "**********" at bounding box center [354, 72] width 365 height 34
type textarea "**********"
click at [505, 249] on button "Generate Contract Analysis →" at bounding box center [499, 251] width 67 height 11
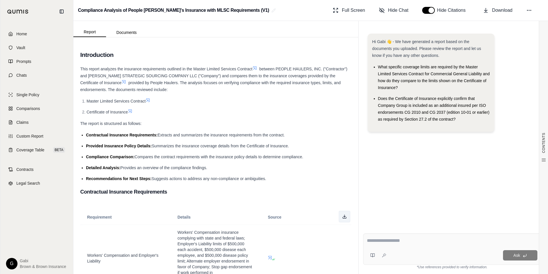
click at [342, 216] on icon at bounding box center [344, 216] width 5 height 5
click at [511, 55] on div "Hi Gabi 👋 - We have generated a report based on the documents you uploaded. Ple…" at bounding box center [452, 85] width 169 height 103
click at [493, 15] on button "Download" at bounding box center [498, 10] width 34 height 11
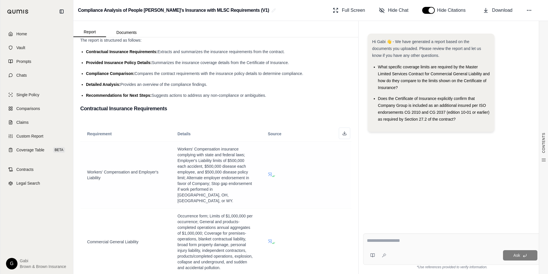
scroll to position [86, 0]
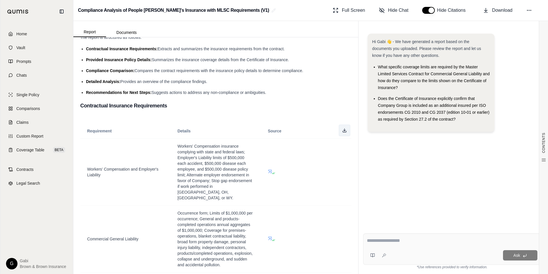
click at [342, 129] on icon at bounding box center [344, 130] width 5 height 5
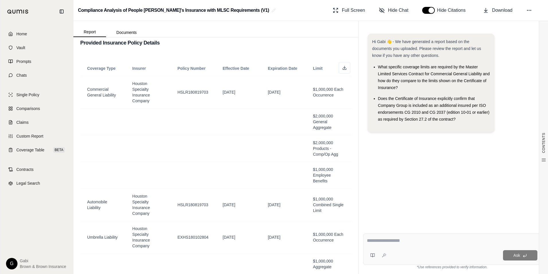
scroll to position [660, 0]
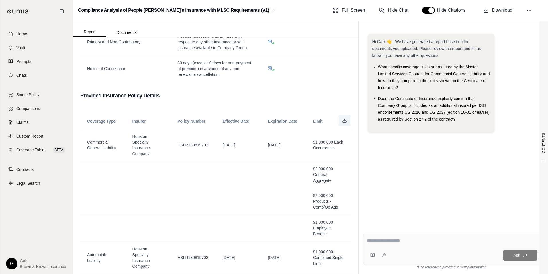
click at [342, 118] on icon at bounding box center [344, 120] width 5 height 5
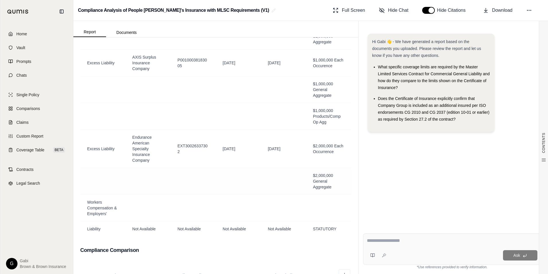
scroll to position [906, 0]
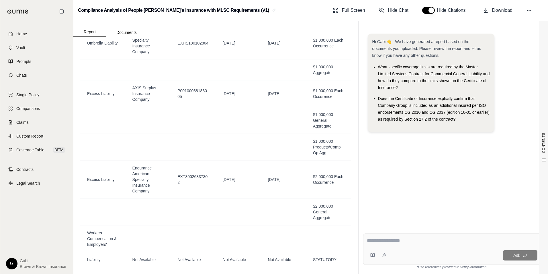
click at [511, 165] on div "Hi Gabi 👋 - We have generated a report based on the documents you uploaded. Ple…" at bounding box center [452, 126] width 178 height 195
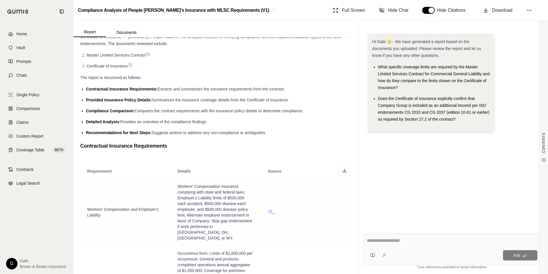
scroll to position [0, 0]
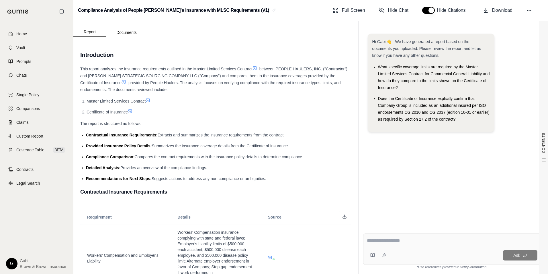
click at [416, 240] on textarea at bounding box center [452, 240] width 171 height 7
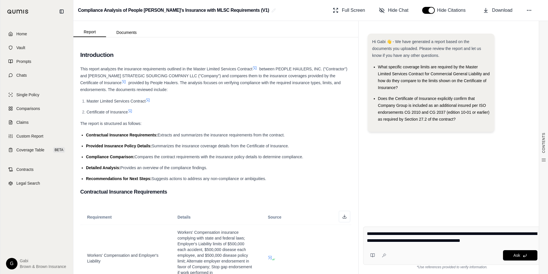
type textarea "**********"
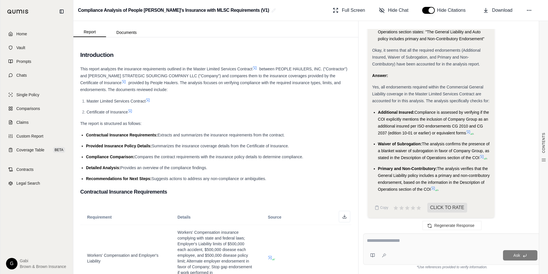
scroll to position [447, 0]
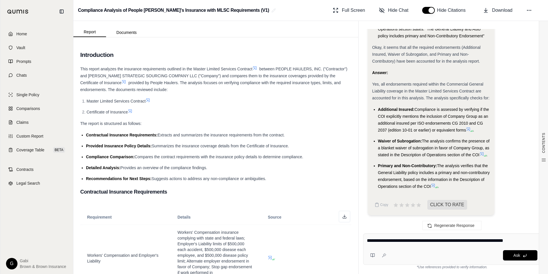
type textarea "**********"
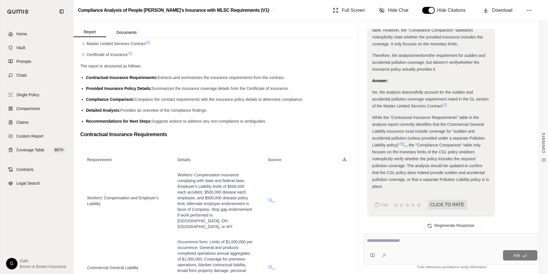
scroll to position [0, 0]
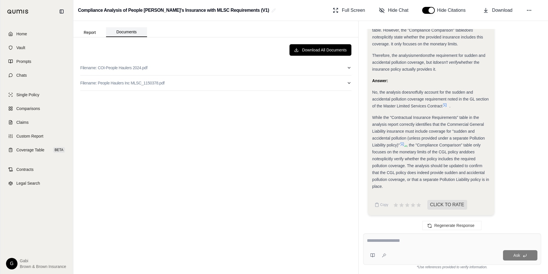
click at [127, 32] on button "Documents" at bounding box center [126, 32] width 41 height 10
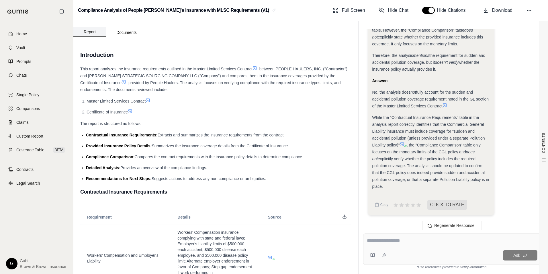
click at [96, 30] on button "Report" at bounding box center [89, 32] width 33 height 10
click at [431, 241] on textarea at bounding box center [452, 240] width 171 height 7
click at [406, 240] on textarea "**********" at bounding box center [452, 240] width 171 height 7
drag, startPoint x: 476, startPoint y: 244, endPoint x: 452, endPoint y: 240, distance: 24.1
click at [452, 240] on div "**********" at bounding box center [452, 241] width 171 height 9
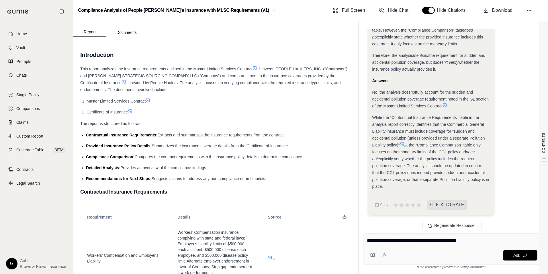
drag, startPoint x: 469, startPoint y: 239, endPoint x: 453, endPoint y: 240, distance: 16.1
click at [453, 240] on textarea "**********" at bounding box center [452, 240] width 171 height 7
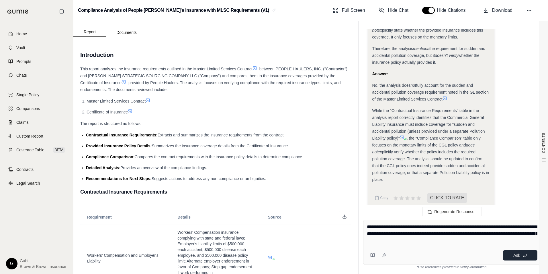
type textarea "**********"
click at [520, 258] on button "Ask" at bounding box center [520, 255] width 34 height 10
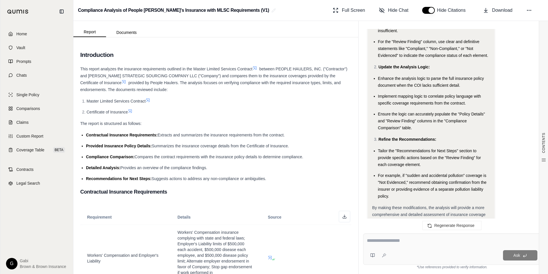
scroll to position [2557, 0]
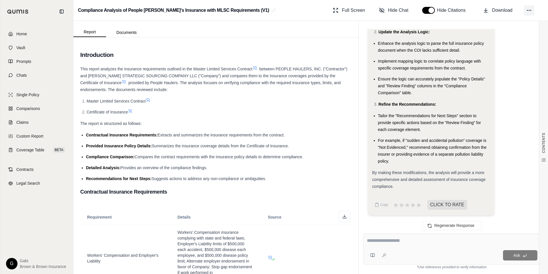
click at [529, 12] on icon at bounding box center [530, 10] width 6 height 6
click at [414, 189] on div "By making these modifications, the analysis will provide a more comprehensive a…" at bounding box center [432, 179] width 118 height 21
click at [381, 207] on button "Copy" at bounding box center [382, 204] width 18 height 11
click at [534, 10] on button at bounding box center [529, 10] width 10 height 10
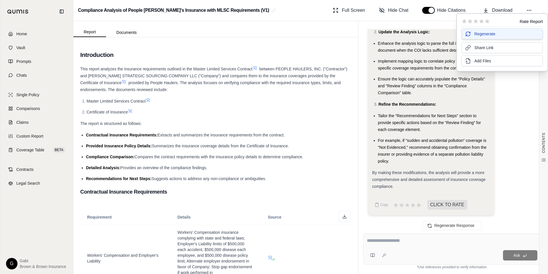
click at [492, 37] on button "Regenerate" at bounding box center [502, 33] width 81 height 11
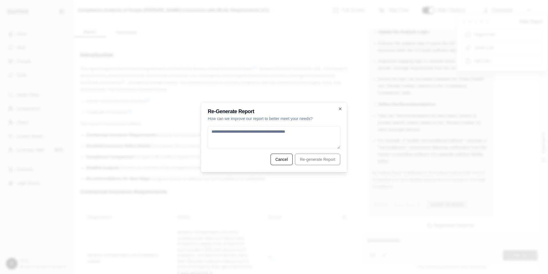
click at [242, 135] on textarea at bounding box center [274, 137] width 133 height 23
paste textarea "**********"
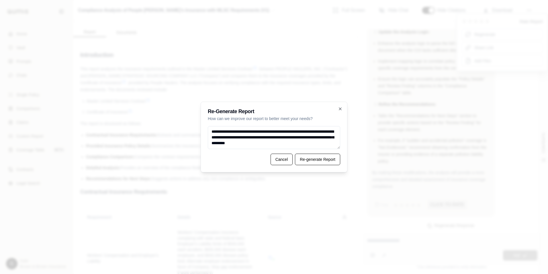
drag, startPoint x: 303, startPoint y: 148, endPoint x: 303, endPoint y: 144, distance: 3.5
click at [303, 145] on textarea "**********" at bounding box center [274, 137] width 133 height 23
paste textarea "**********"
click at [289, 147] on textarea "**********" at bounding box center [274, 137] width 133 height 23
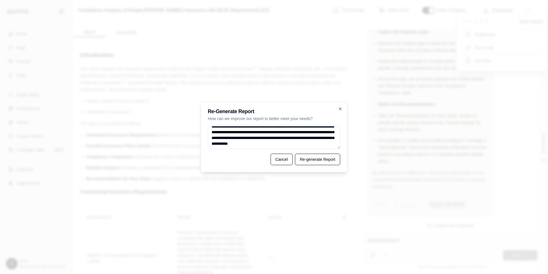
click at [268, 147] on textarea "**********" at bounding box center [274, 137] width 133 height 23
paste textarea "**********"
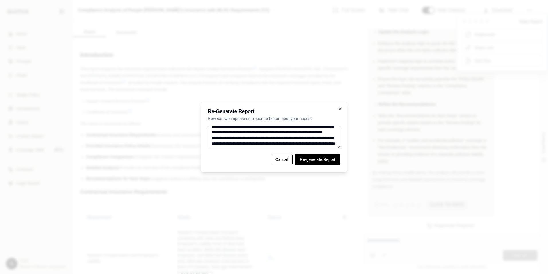
type textarea "**********"
click at [316, 160] on button "Re-generate Report" at bounding box center [317, 158] width 45 height 11
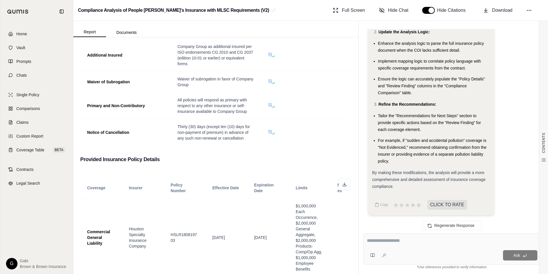
scroll to position [545, 0]
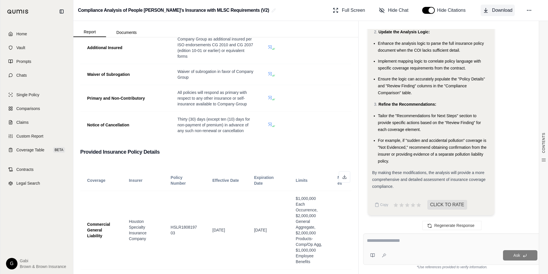
click at [498, 10] on span "Download" at bounding box center [502, 10] width 20 height 7
drag, startPoint x: 519, startPoint y: 9, endPoint x: 524, endPoint y: 10, distance: 4.7
click at [524, 10] on div "Full Screen Hide Chat Hide Citations Download" at bounding box center [437, 10] width 213 height 11
drag, startPoint x: 524, startPoint y: 10, endPoint x: 527, endPoint y: 11, distance: 3.6
click at [527, 11] on icon at bounding box center [530, 10] width 6 height 6
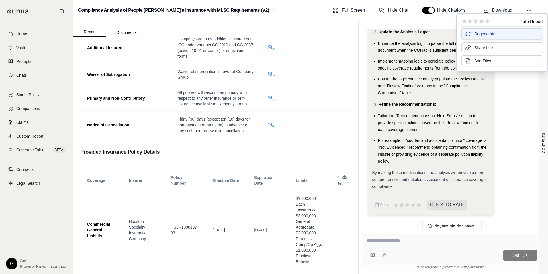
click at [493, 34] on span "Regenerate" at bounding box center [485, 34] width 21 height 6
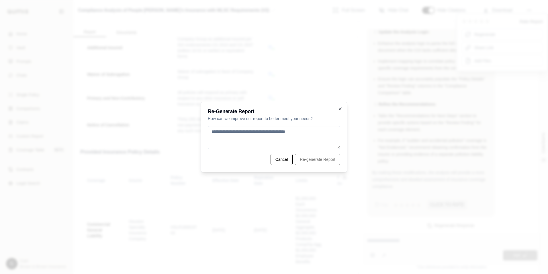
click at [317, 130] on textarea at bounding box center [274, 137] width 133 height 23
type textarea "*"
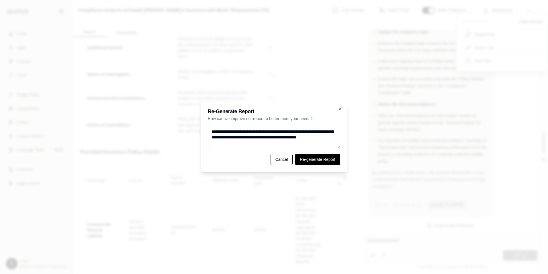
type textarea "**********"
click at [330, 159] on button "Re-generate Report" at bounding box center [317, 158] width 45 height 11
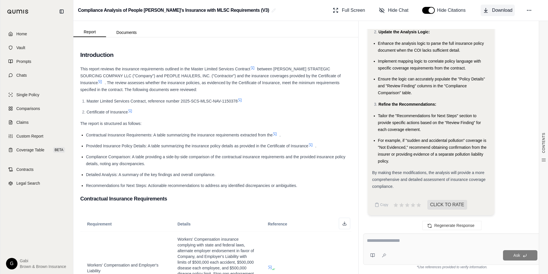
click at [489, 7] on button "Download" at bounding box center [498, 10] width 34 height 11
click at [531, 10] on icon at bounding box center [530, 10] width 6 height 6
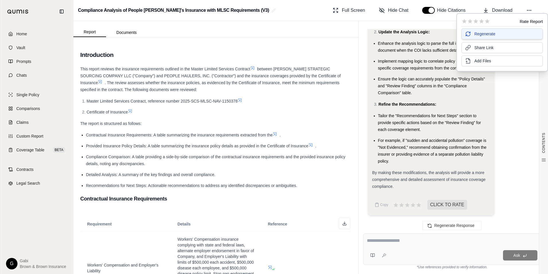
click at [491, 33] on span "Regenerate" at bounding box center [485, 34] width 21 height 6
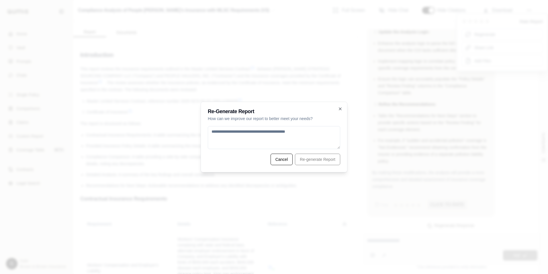
click at [265, 139] on textarea at bounding box center [274, 137] width 133 height 23
paste textarea "**********"
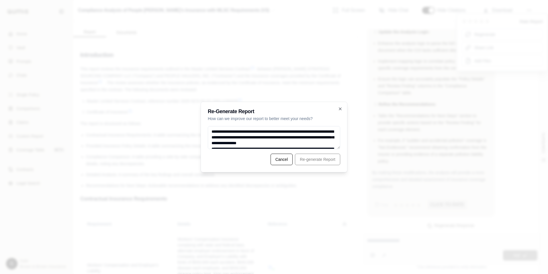
scroll to position [60, 0]
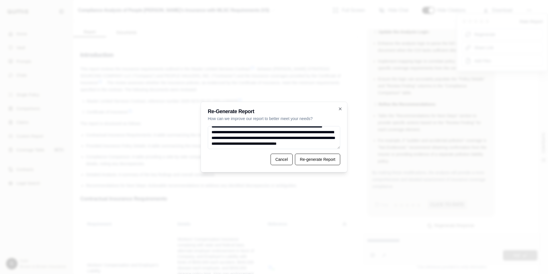
click at [267, 146] on textarea "**********" at bounding box center [274, 137] width 133 height 23
click at [309, 141] on textarea "**********" at bounding box center [274, 137] width 133 height 23
click at [320, 139] on textarea "**********" at bounding box center [274, 137] width 133 height 23
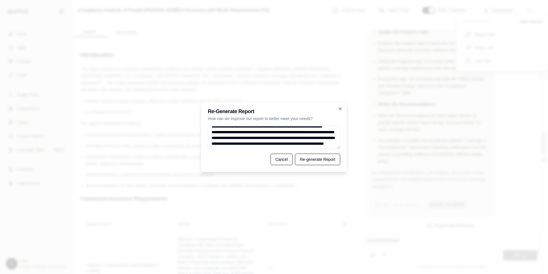
click at [320, 139] on textarea "**********" at bounding box center [274, 137] width 133 height 23
click at [214, 144] on textarea "**********" at bounding box center [274, 137] width 133 height 23
click at [243, 145] on textarea "**********" at bounding box center [274, 137] width 133 height 23
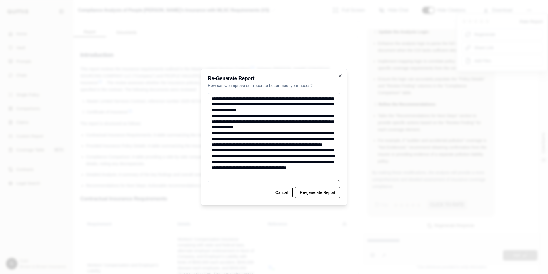
scroll to position [0, 0]
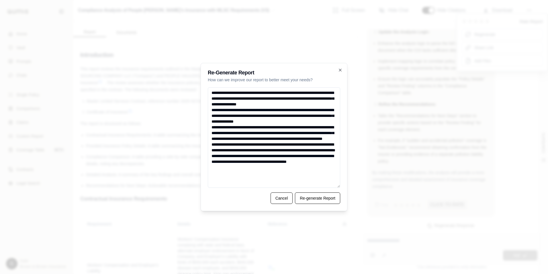
drag, startPoint x: 338, startPoint y: 147, endPoint x: 343, endPoint y: 218, distance: 71.3
click at [347, 222] on body "Home Vault Prompts Chats Single Policy Comparisons Claims Custom Report Coverag…" at bounding box center [274, 137] width 548 height 274
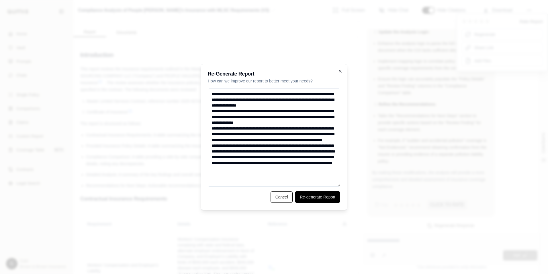
type textarea "**********"
click at [314, 202] on button "Re-generate Report" at bounding box center [317, 196] width 45 height 11
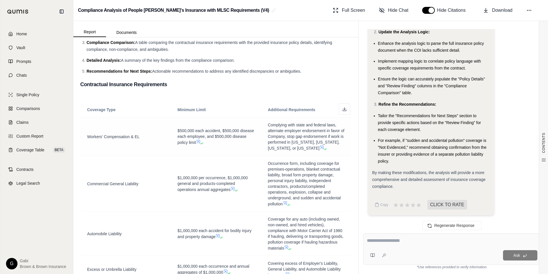
scroll to position [115, 0]
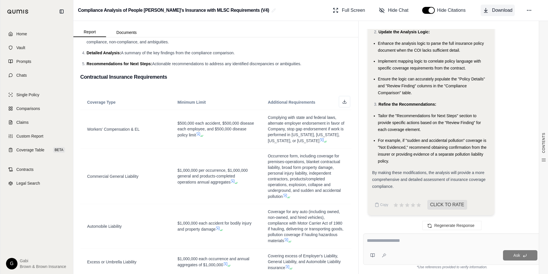
click at [492, 10] on button "Download" at bounding box center [498, 10] width 34 height 11
click at [119, 31] on button "Documents" at bounding box center [126, 32] width 41 height 9
click at [91, 32] on button "Report" at bounding box center [89, 32] width 33 height 10
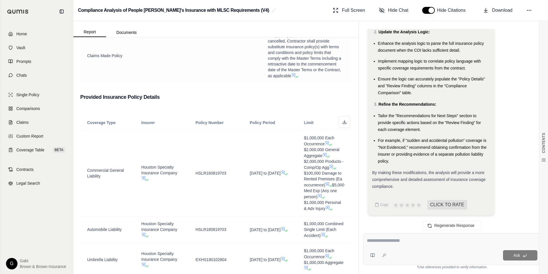
scroll to position [602, 0]
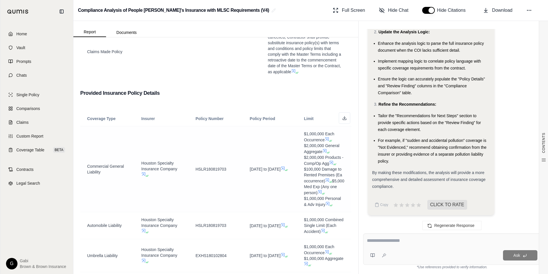
click at [328, 139] on icon at bounding box center [329, 140] width 3 height 3
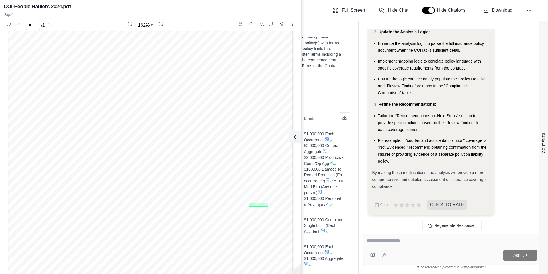
scroll to position [0, 0]
click at [329, 39] on span "If any policy(s) are "Claims Made" and are cancelled, Contractor shall provide …" at bounding box center [306, 51] width 77 height 46
click at [296, 140] on icon at bounding box center [294, 136] width 7 height 7
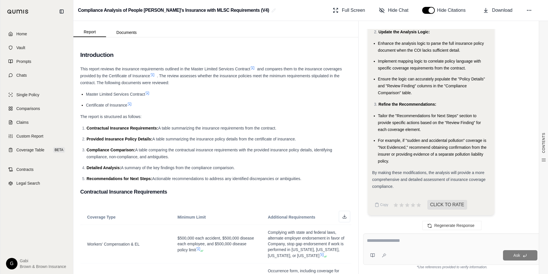
click at [128, 104] on icon at bounding box center [129, 104] width 5 height 5
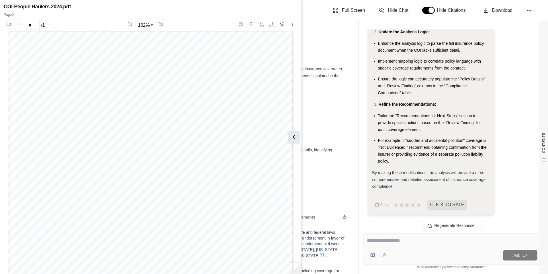
click at [294, 140] on button at bounding box center [294, 136] width 11 height 11
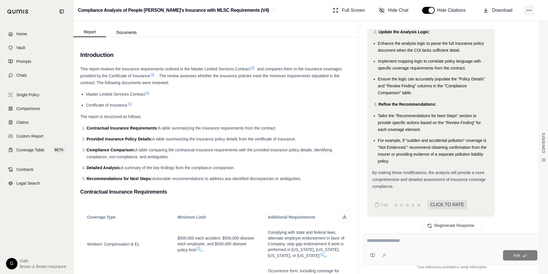
click at [533, 13] on button at bounding box center [529, 10] width 10 height 10
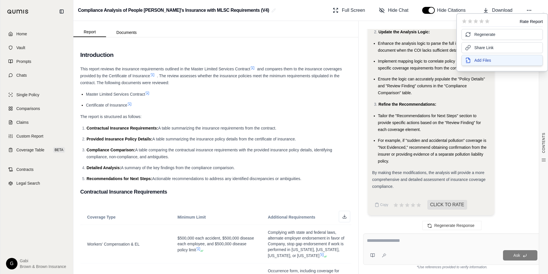
click at [474, 61] on button "Add Files" at bounding box center [502, 60] width 81 height 11
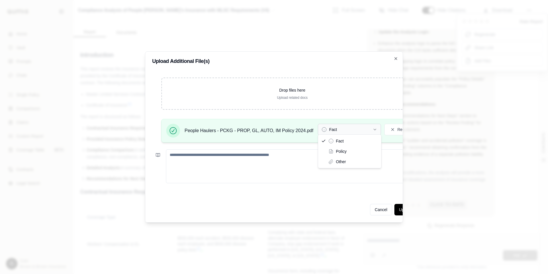
click at [375, 127] on icon "button" at bounding box center [375, 129] width 5 height 5
click at [368, 127] on button "Policy" at bounding box center [349, 129] width 63 height 11
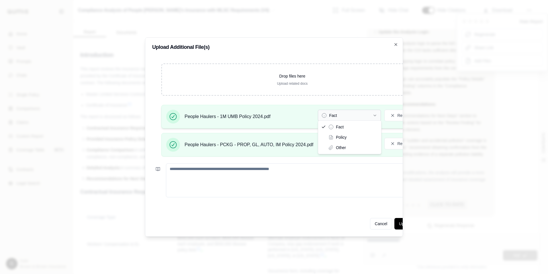
click at [371, 113] on button "Fact" at bounding box center [349, 115] width 63 height 11
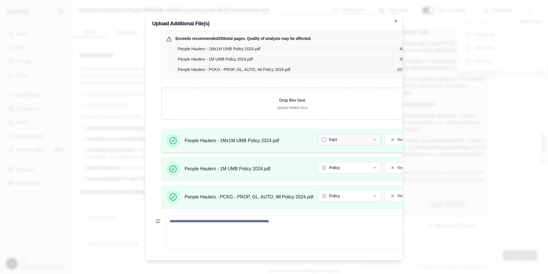
click at [350, 138] on button "Fact" at bounding box center [349, 139] width 63 height 11
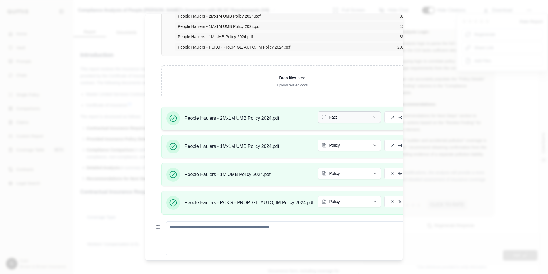
click at [364, 119] on button "Fact" at bounding box center [349, 116] width 63 height 11
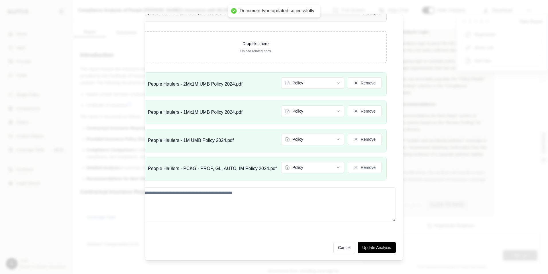
scroll to position [71, 41]
click at [383, 241] on button "Update Analysis" at bounding box center [377, 246] width 38 height 11
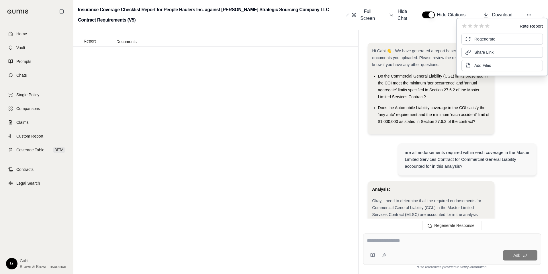
scroll to position [2559, 0]
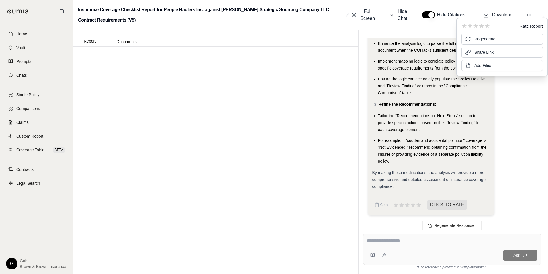
click at [271, 95] on div at bounding box center [215, 159] width 285 height 227
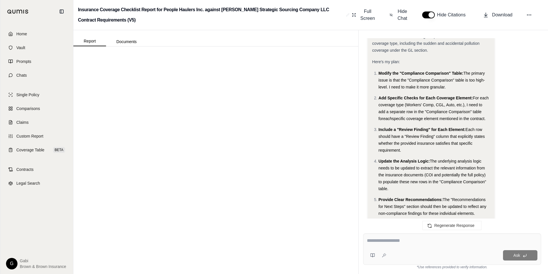
scroll to position [1097, 0]
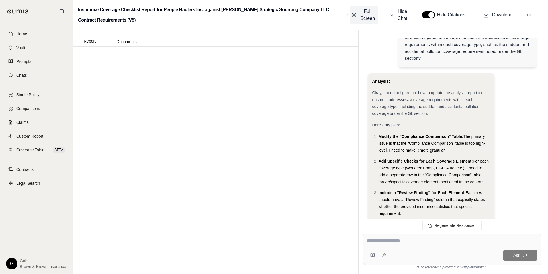
click at [357, 17] on button "Full Screen" at bounding box center [364, 15] width 28 height 18
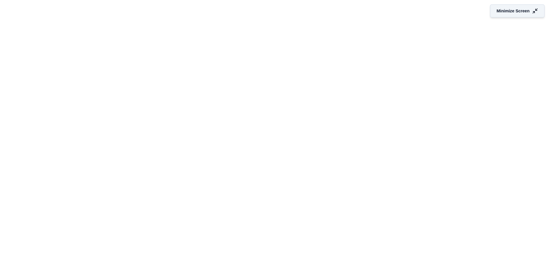
click at [500, 10] on span "Minimize Screen" at bounding box center [513, 11] width 33 height 6
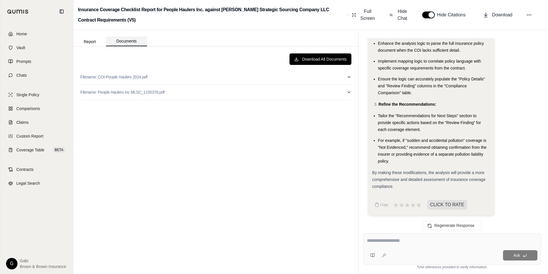
click at [134, 44] on button "Documents" at bounding box center [126, 41] width 41 height 10
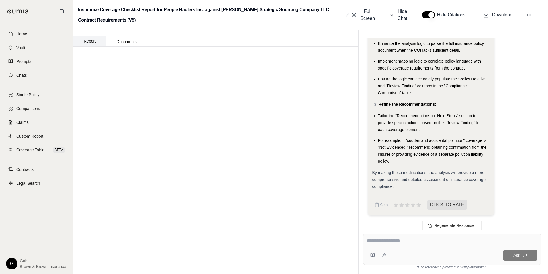
click at [89, 39] on button "Report" at bounding box center [89, 41] width 33 height 10
click at [531, 12] on icon at bounding box center [530, 15] width 6 height 6
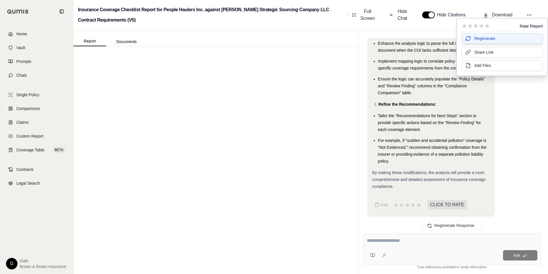
click at [499, 39] on button "Regenerate" at bounding box center [502, 38] width 81 height 11
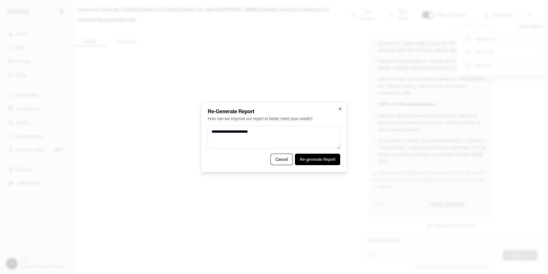
type textarea "**********"
click at [328, 164] on button "Re-generate Report" at bounding box center [317, 158] width 45 height 11
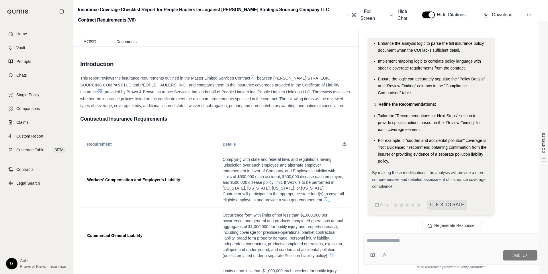
click at [102, 89] on icon at bounding box center [100, 91] width 5 height 5
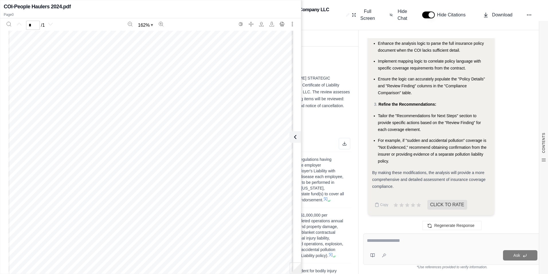
scroll to position [95, 0]
click at [297, 137] on icon at bounding box center [294, 136] width 7 height 7
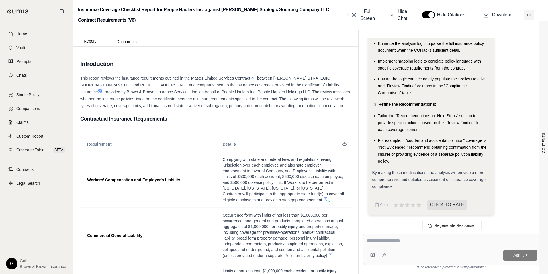
click at [527, 15] on icon at bounding box center [530, 15] width 6 height 6
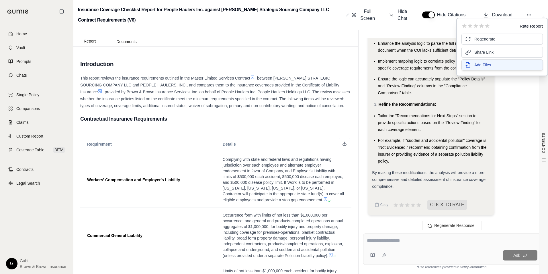
click at [478, 61] on button "Add Files" at bounding box center [502, 64] width 81 height 11
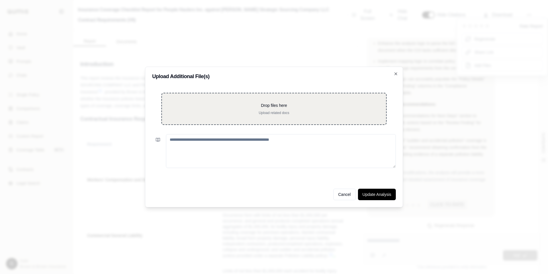
click at [267, 101] on div "Drop files here Upload related docs" at bounding box center [273, 109] width 225 height 32
type input "**********"
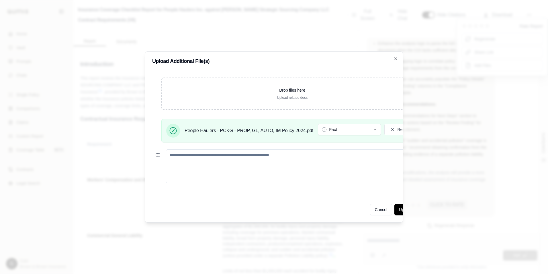
drag, startPoint x: 286, startPoint y: 159, endPoint x: 292, endPoint y: 155, distance: 7.2
click at [292, 155] on textarea at bounding box center [299, 166] width 267 height 34
click at [346, 132] on button "Fact" at bounding box center [349, 129] width 63 height 11
click at [400, 208] on button "Update Analysis" at bounding box center [414, 209] width 38 height 11
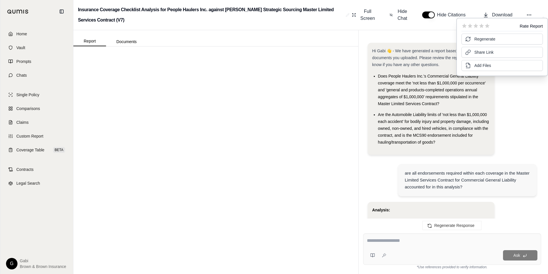
scroll to position [2580, 0]
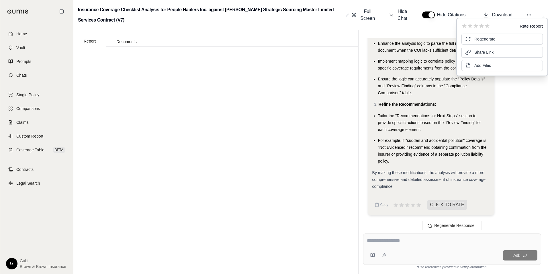
click at [537, 11] on div "Full Screen Hide Chat Hide Citations Download" at bounding box center [447, 15] width 194 height 18
click at [528, 19] on button at bounding box center [529, 15] width 10 height 10
click at [463, 27] on icon at bounding box center [464, 26] width 5 height 5
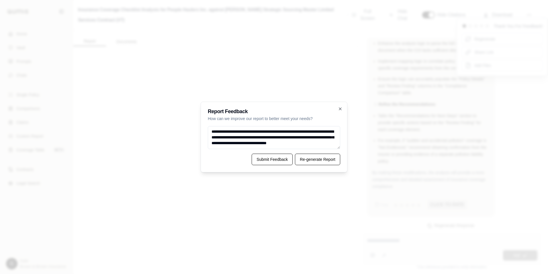
scroll to position [2, 0]
type textarea "**********"
click at [280, 161] on button "Submit Feedback" at bounding box center [272, 158] width 41 height 11
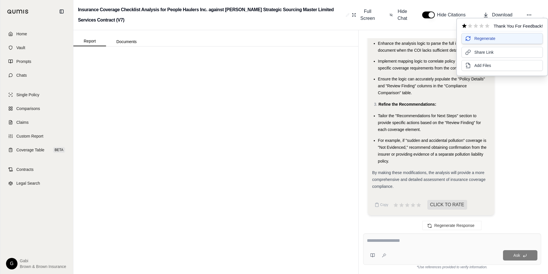
click at [489, 39] on span "Regenerate" at bounding box center [485, 39] width 21 height 6
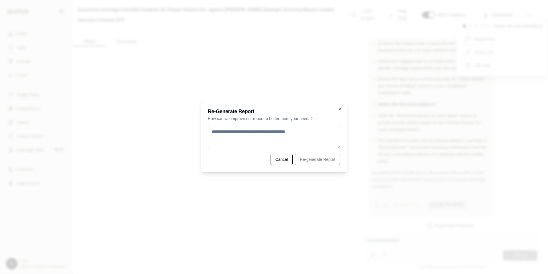
click at [294, 138] on textarea at bounding box center [274, 137] width 133 height 23
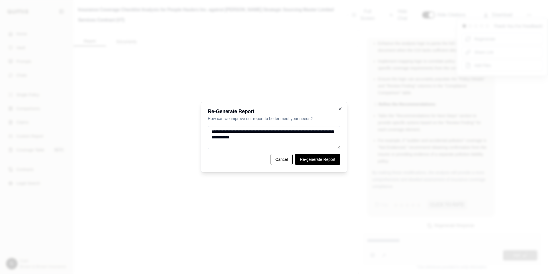
type textarea "**********"
click at [305, 154] on button "Re-generate Report" at bounding box center [317, 158] width 45 height 11
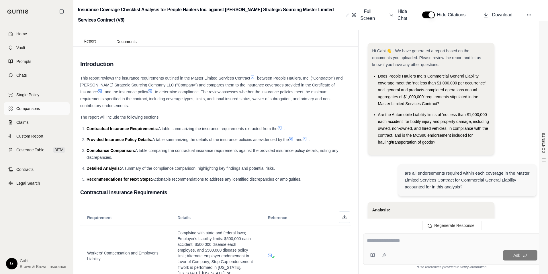
scroll to position [2580, 0]
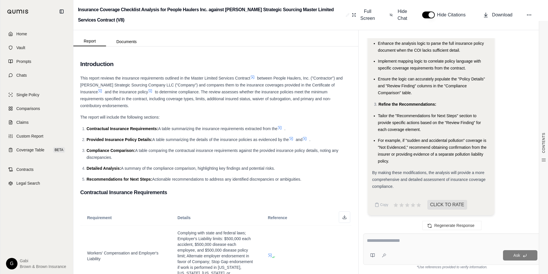
click at [148, 90] on icon at bounding box center [150, 91] width 5 height 5
click at [149, 91] on icon at bounding box center [150, 90] width 3 height 3
click at [102, 89] on icon at bounding box center [100, 91] width 5 height 5
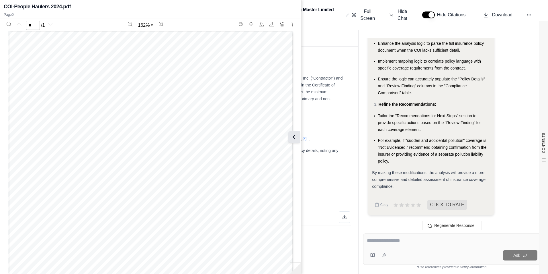
drag, startPoint x: 297, startPoint y: 133, endPoint x: 299, endPoint y: 129, distance: 4.4
click at [297, 133] on button at bounding box center [295, 136] width 11 height 11
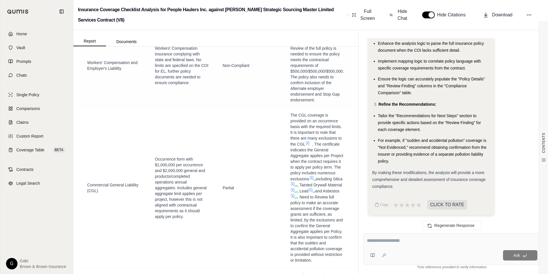
scroll to position [1176, 0]
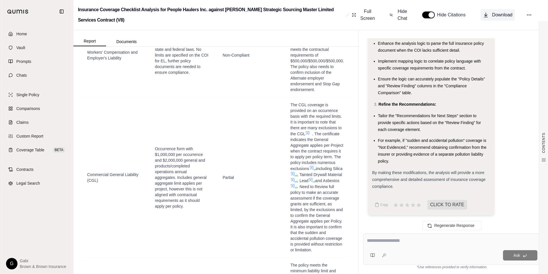
click at [493, 16] on span "Download" at bounding box center [502, 14] width 20 height 7
click at [428, 16] on button "button" at bounding box center [428, 14] width 13 height 7
click at [494, 16] on span "Download" at bounding box center [502, 14] width 20 height 7
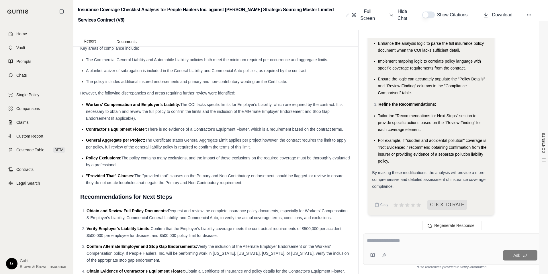
scroll to position [2158, 0]
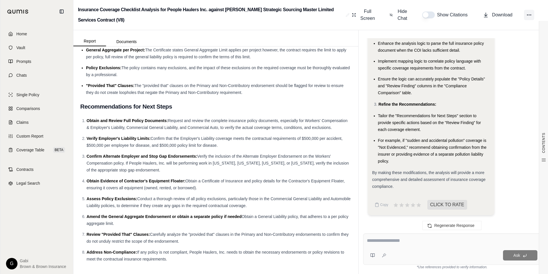
click at [531, 13] on icon at bounding box center [530, 15] width 6 height 6
click at [465, 26] on icon at bounding box center [464, 26] width 5 height 5
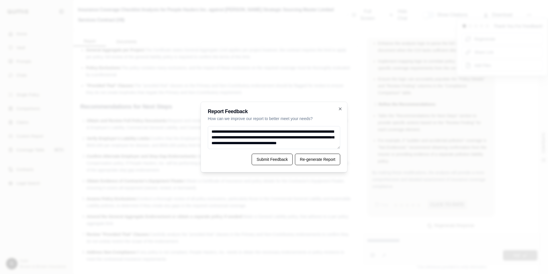
scroll to position [2, 0]
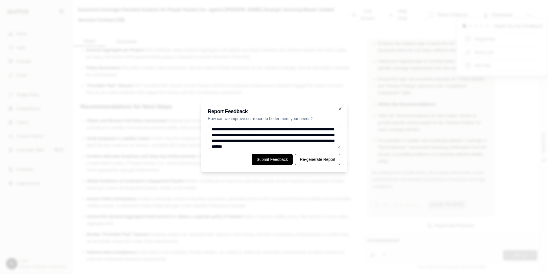
type textarea "**********"
click at [288, 161] on button "Submit Feedback" at bounding box center [272, 158] width 41 height 11
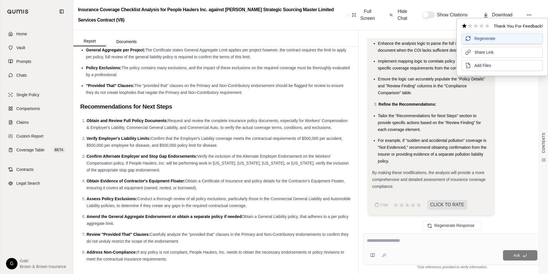
click at [507, 37] on button "Regenerate" at bounding box center [502, 38] width 81 height 11
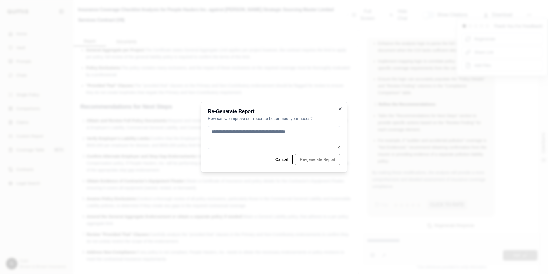
click at [339, 54] on div at bounding box center [274, 137] width 548 height 274
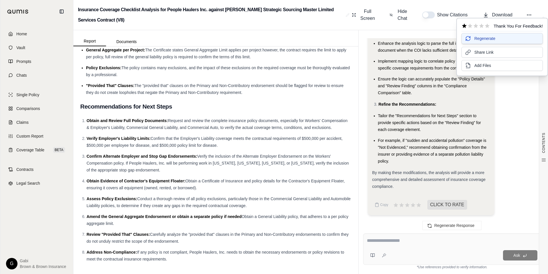
click at [478, 37] on span "Regenerate" at bounding box center [485, 39] width 21 height 6
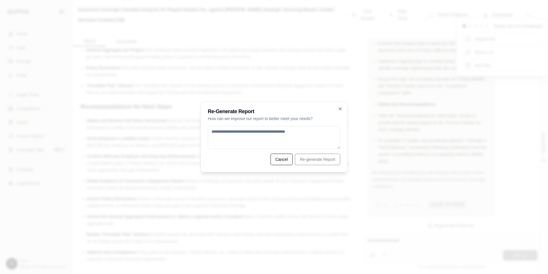
click at [234, 140] on textarea at bounding box center [274, 137] width 133 height 23
click at [260, 137] on textarea "**********" at bounding box center [274, 137] width 133 height 23
click at [331, 139] on textarea "**********" at bounding box center [274, 137] width 133 height 23
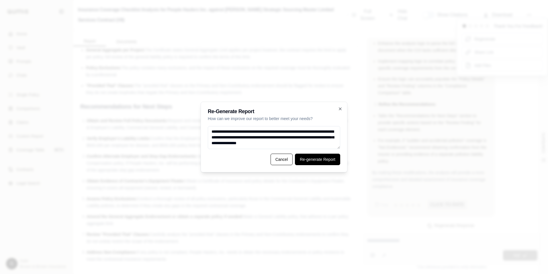
type textarea "**********"
click at [308, 157] on button "Re-generate Report" at bounding box center [317, 158] width 45 height 11
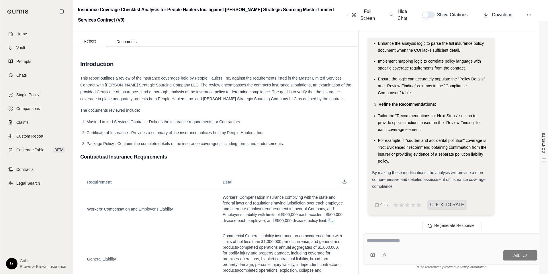
click at [431, 16] on button "button" at bounding box center [428, 14] width 13 height 7
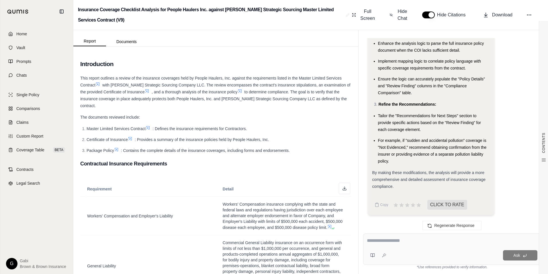
scroll to position [29, 0]
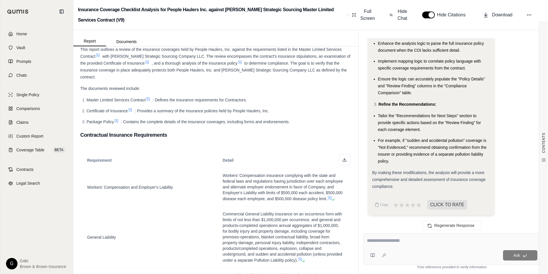
click at [433, 13] on button "button" at bounding box center [428, 14] width 13 height 7
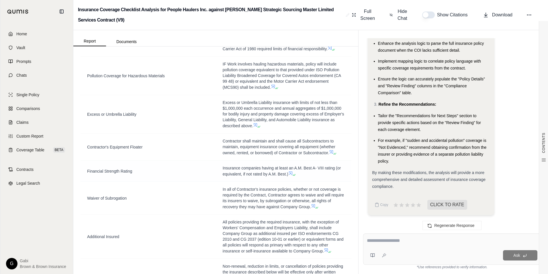
scroll to position [315, 0]
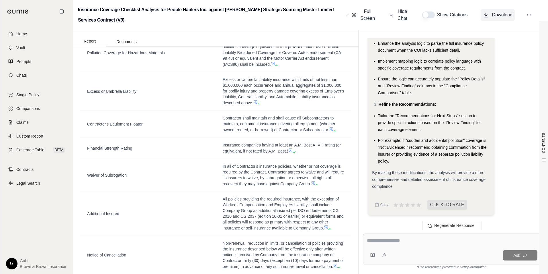
click at [488, 13] on icon at bounding box center [486, 15] width 6 height 6
click at [412, 243] on textarea at bounding box center [452, 240] width 171 height 7
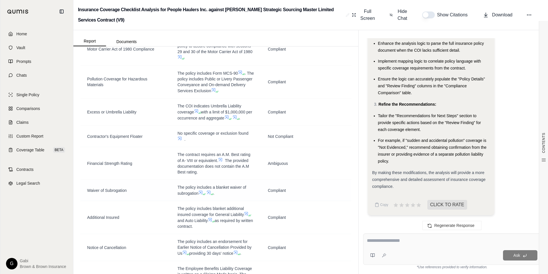
scroll to position [975, 0]
click at [404, 245] on div at bounding box center [452, 241] width 171 height 9
click at [408, 239] on textarea at bounding box center [452, 240] width 171 height 7
click at [377, 242] on textarea at bounding box center [452, 240] width 171 height 7
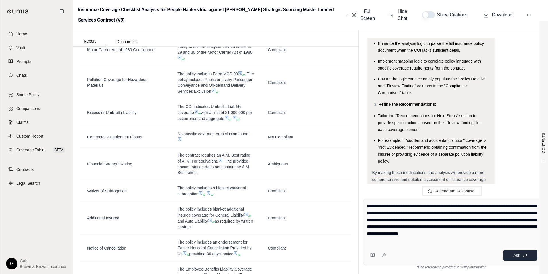
type textarea "**********"
click at [513, 258] on button "Ask" at bounding box center [520, 255] width 34 height 10
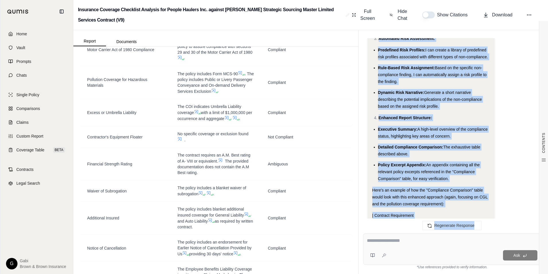
scroll to position [3247, 0]
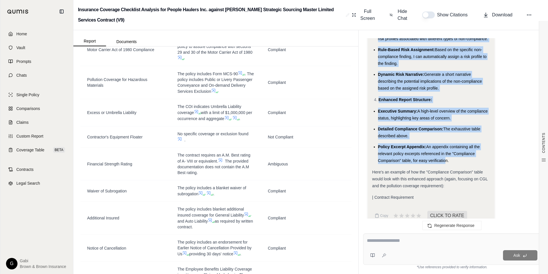
drag, startPoint x: 378, startPoint y: 95, endPoint x: 444, endPoint y: 163, distance: 94.5
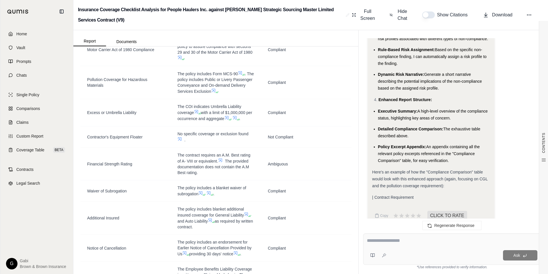
drag, startPoint x: 444, startPoint y: 163, endPoint x: 481, endPoint y: 159, distance: 37.2
click at [481, 159] on li "Policy Excerpt Appendix: An appendix containing all the relevant policy excerpt…" at bounding box center [434, 153] width 112 height 21
drag, startPoint x: 457, startPoint y: 162, endPoint x: 433, endPoint y: 153, distance: 25.9
click at [433, 153] on li "Policy Excerpt Appendix: An appendix containing all the relevant policy excerpt…" at bounding box center [434, 153] width 112 height 21
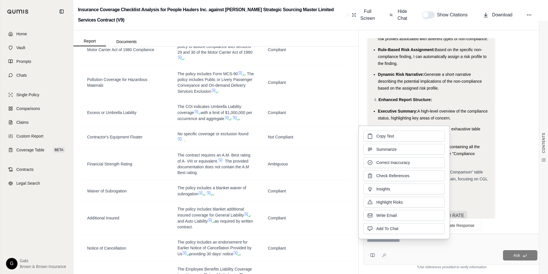
drag, startPoint x: 433, startPoint y: 153, endPoint x: 480, endPoint y: 177, distance: 52.3
click at [481, 173] on span "Here's an example of how the "Compliance Comparison" table would look with this…" at bounding box center [431, 179] width 116 height 18
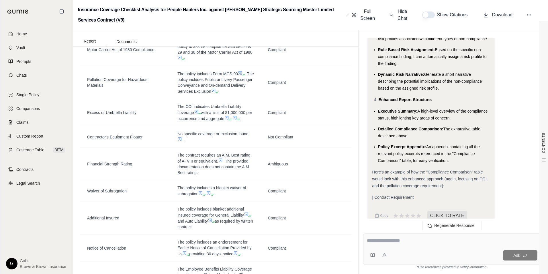
scroll to position [3258, 0]
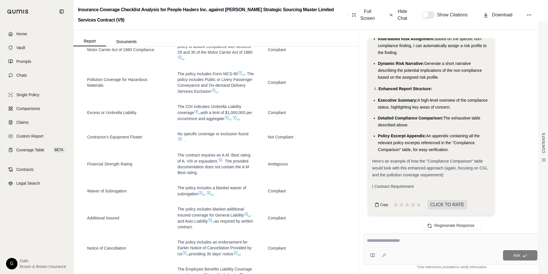
click at [382, 202] on span "Copy" at bounding box center [385, 204] width 8 height 5
click at [528, 15] on icon at bounding box center [530, 15] width 6 height 6
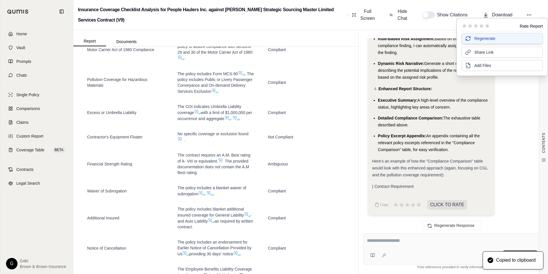
click at [506, 38] on button "Regenerate" at bounding box center [502, 38] width 81 height 11
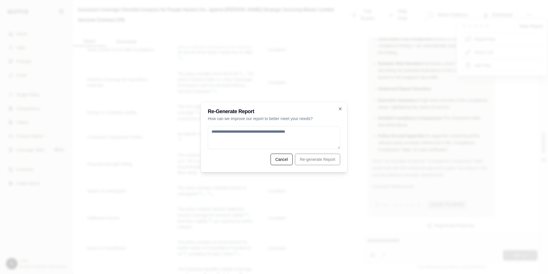
click at [314, 136] on textarea at bounding box center [274, 137] width 133 height 23
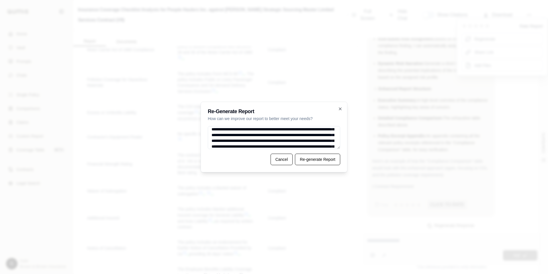
scroll to position [0, 0]
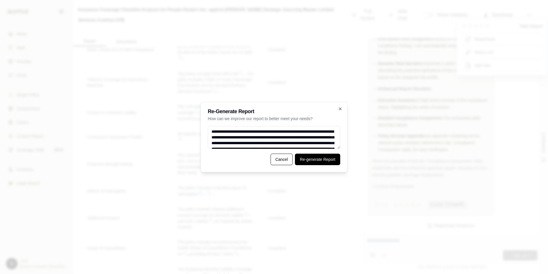
type textarea "**********"
click at [319, 160] on button "Re-generate Report" at bounding box center [317, 158] width 45 height 11
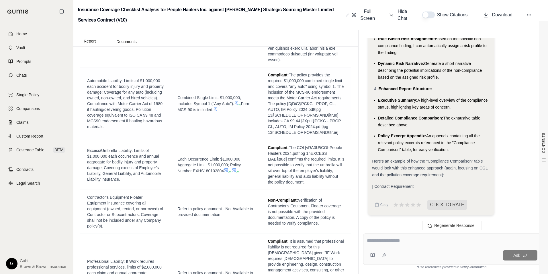
scroll to position [1348, 0]
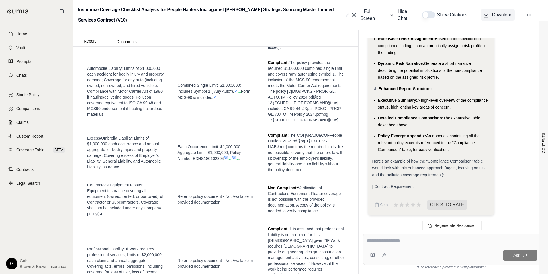
click at [509, 17] on span "Download" at bounding box center [502, 14] width 20 height 7
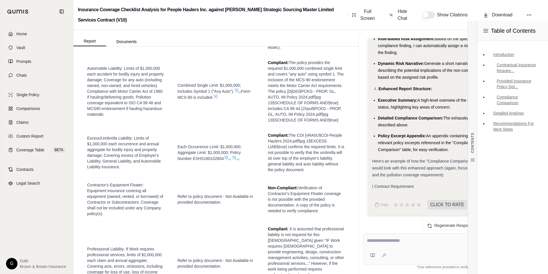
click at [388, 230] on div "Regenerate Response" at bounding box center [452, 225] width 187 height 14
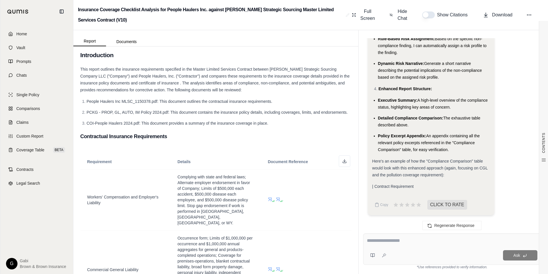
scroll to position [0, 0]
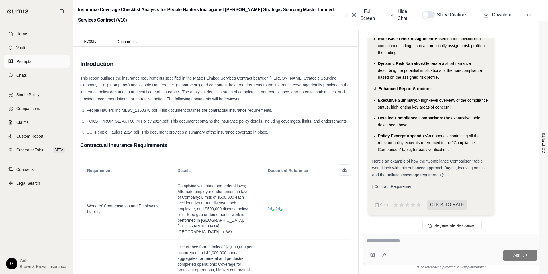
click at [35, 65] on link "Prompts" at bounding box center [37, 61] width 66 height 13
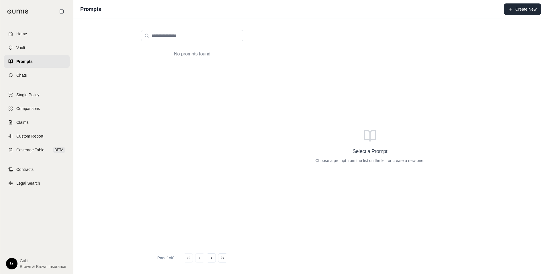
click at [516, 7] on button "Create New" at bounding box center [522, 8] width 37 height 11
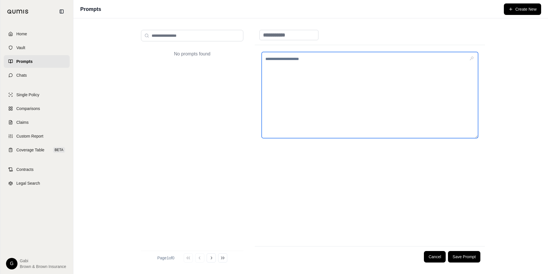
click at [281, 62] on textarea at bounding box center [370, 95] width 217 height 86
paste textarea "**********"
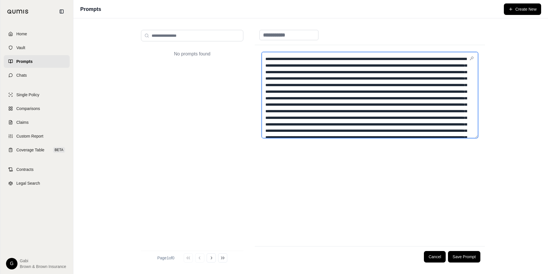
drag, startPoint x: 369, startPoint y: 59, endPoint x: 251, endPoint y: 55, distance: 117.9
click at [251, 55] on div "No prompts found Page 1 of 0 Go to first page Go to previous page Go to next pa…" at bounding box center [311, 145] width 349 height 241
click at [312, 58] on textarea at bounding box center [370, 95] width 217 height 86
type textarea "**********"
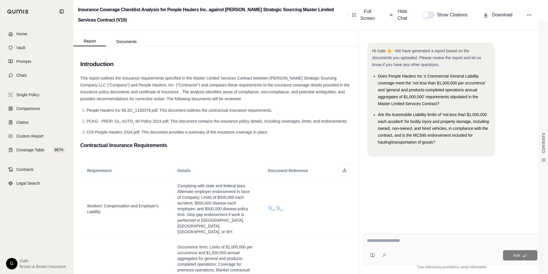
click at [410, 239] on textarea at bounding box center [452, 240] width 171 height 7
type textarea "*"
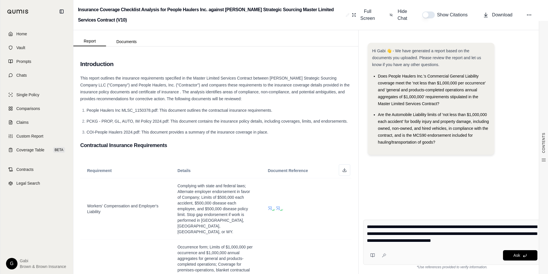
click at [465, 240] on textarea "**********" at bounding box center [452, 233] width 171 height 21
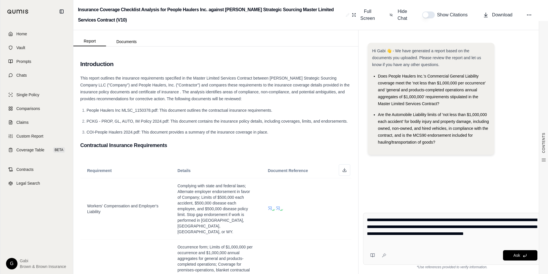
click at [409, 241] on textarea "**********" at bounding box center [452, 230] width 171 height 28
type textarea "**********"
click at [517, 255] on span "Ask" at bounding box center [517, 255] width 7 height 5
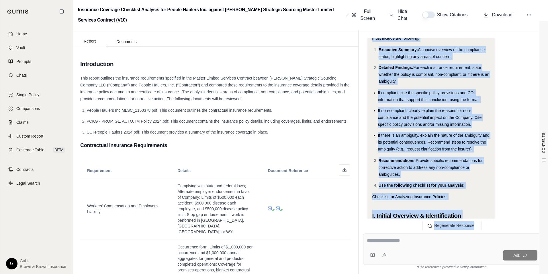
scroll to position [1535, 0]
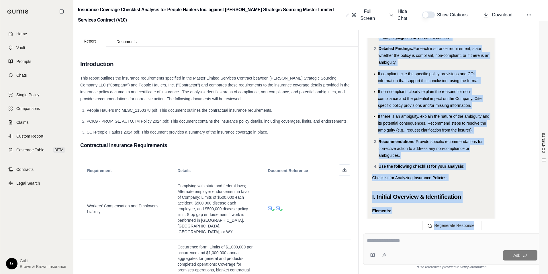
drag, startPoint x: 373, startPoint y: 92, endPoint x: 487, endPoint y: 217, distance: 168.9
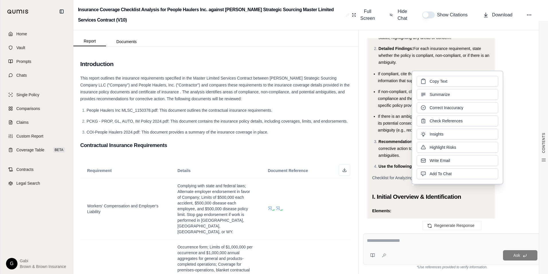
click at [385, 219] on div "Regenerate Response" at bounding box center [452, 225] width 187 height 14
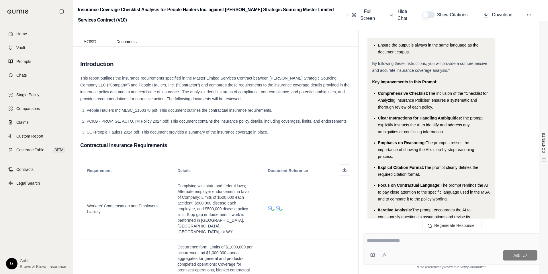
scroll to position [3327, 0]
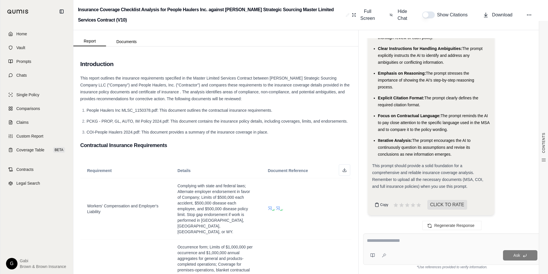
click at [377, 207] on icon at bounding box center [377, 204] width 5 height 5
click at [15, 64] on link "Prompts" at bounding box center [37, 61] width 66 height 13
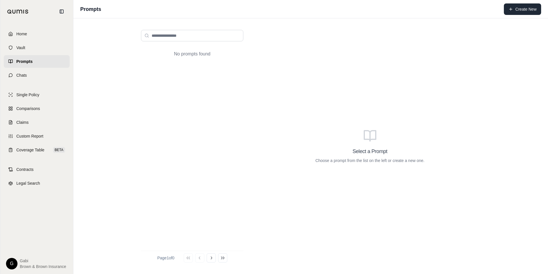
click at [515, 8] on button "Create New" at bounding box center [522, 8] width 37 height 11
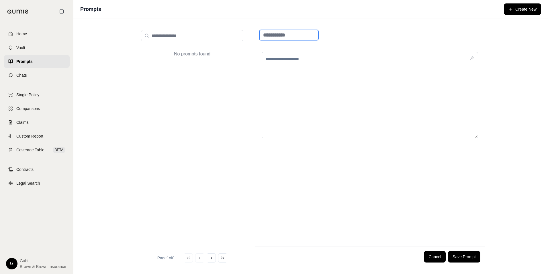
click at [295, 33] on input at bounding box center [289, 35] width 59 height 10
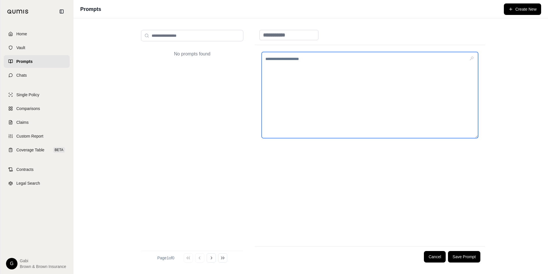
click at [314, 63] on textarea at bounding box center [370, 95] width 217 height 86
paste textarea "**********"
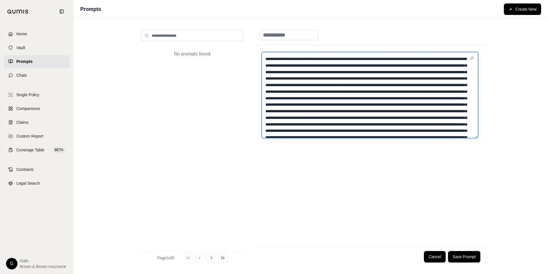
drag, startPoint x: 266, startPoint y: 59, endPoint x: 359, endPoint y: 66, distance: 93.5
click at [359, 66] on textarea at bounding box center [370, 95] width 217 height 86
type textarea "**********"
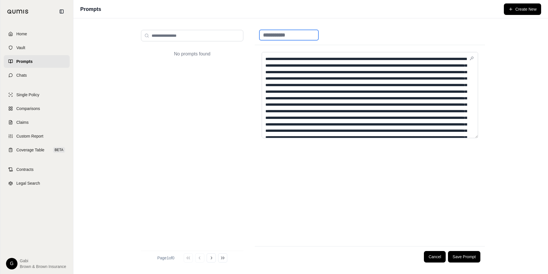
click at [301, 39] on input at bounding box center [289, 35] width 59 height 10
drag, startPoint x: 297, startPoint y: 32, endPoint x: 252, endPoint y: 42, distance: 46.2
click at [251, 43] on div "**********" at bounding box center [311, 145] width 349 height 241
click at [265, 36] on input "**********" at bounding box center [292, 35] width 65 height 10
type input "**********"
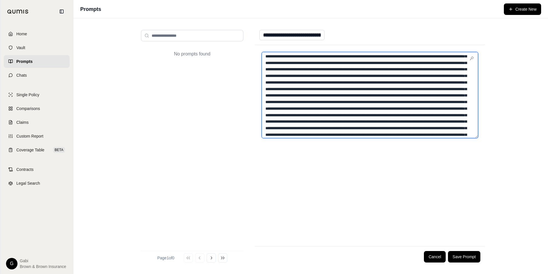
scroll to position [87, 0]
drag, startPoint x: 265, startPoint y: 56, endPoint x: 433, endPoint y: 69, distance: 168.0
click at [433, 69] on textarea at bounding box center [370, 95] width 217 height 86
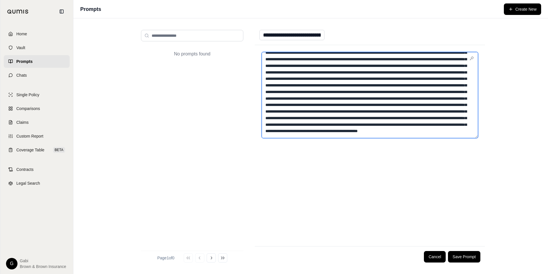
scroll to position [904, 0]
drag, startPoint x: 311, startPoint y: 74, endPoint x: 356, endPoint y: 105, distance: 54.6
click at [354, 107] on textarea at bounding box center [370, 95] width 217 height 86
click at [375, 102] on textarea at bounding box center [370, 95] width 217 height 86
click at [450, 110] on textarea at bounding box center [370, 95] width 217 height 86
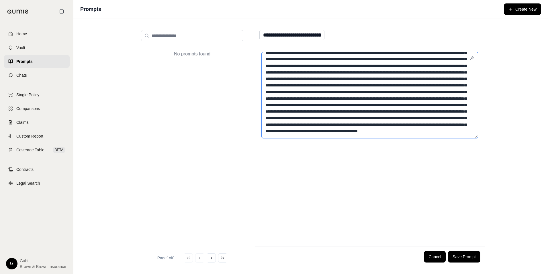
scroll to position [933, 0]
drag, startPoint x: 360, startPoint y: 81, endPoint x: 406, endPoint y: 158, distance: 89.0
click at [403, 157] on div at bounding box center [370, 145] width 230 height 201
type textarea "**********"
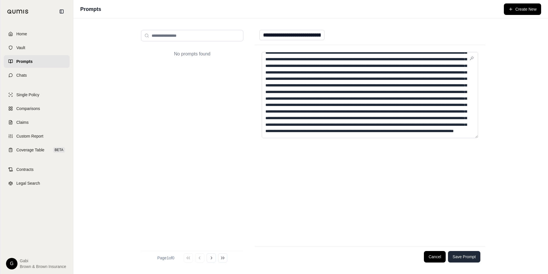
click at [470, 257] on button "Save Prompt" at bounding box center [464, 256] width 32 height 11
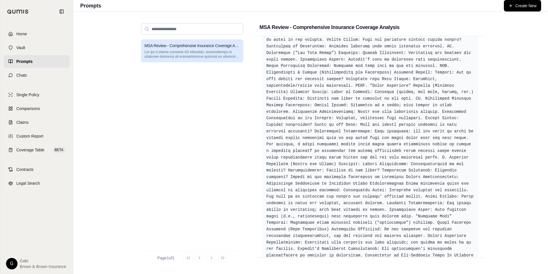
scroll to position [715, 0]
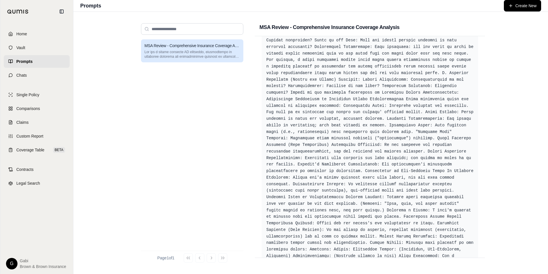
click at [182, 54] on p at bounding box center [193, 54] width 96 height 9
click at [196, 114] on div "MSA Review - Comprehensive Insurance Coverage Analysis" at bounding box center [192, 142] width 102 height 207
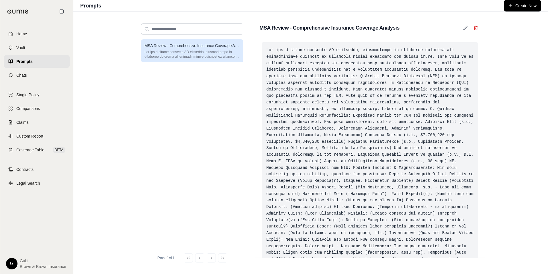
scroll to position [0, 0]
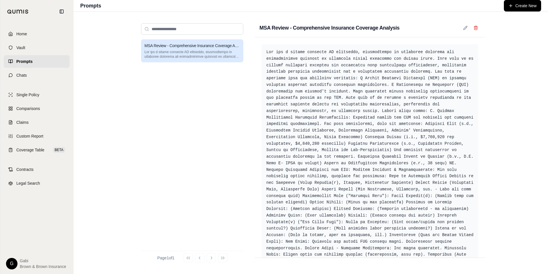
click at [28, 32] on link "Home" at bounding box center [37, 34] width 66 height 13
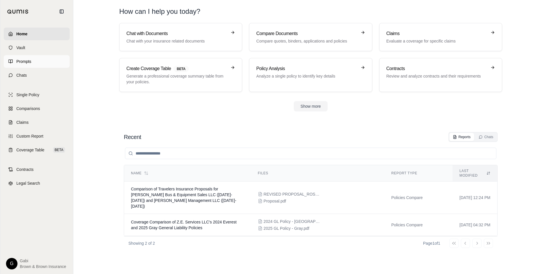
click at [22, 59] on span "Prompts" at bounding box center [23, 62] width 15 height 6
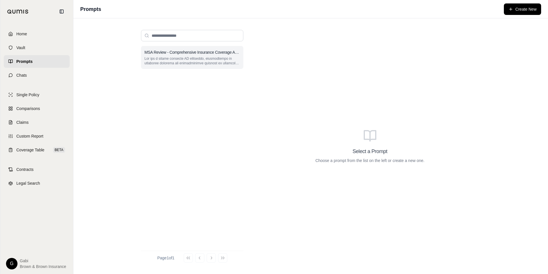
click at [213, 65] on p at bounding box center [193, 60] width 96 height 9
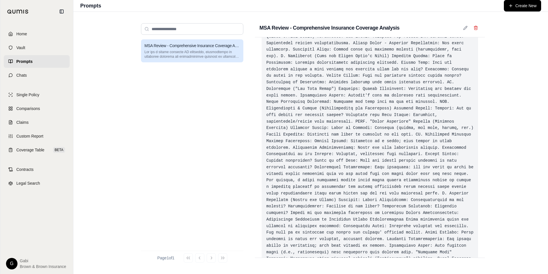
scroll to position [716, 0]
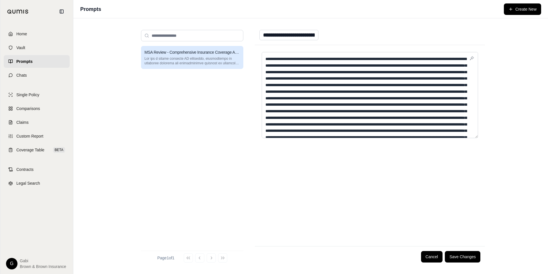
scroll to position [0, 0]
click at [211, 55] on div "MSA Review - Comprehensive Insurance Coverage Analysis" at bounding box center [192, 57] width 102 height 23
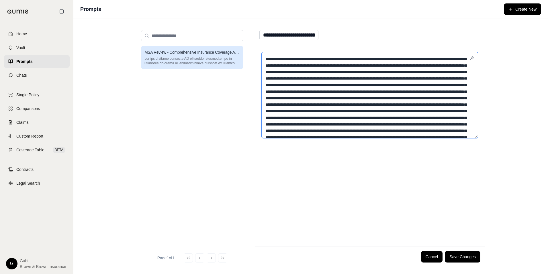
click at [284, 68] on textarea at bounding box center [370, 95] width 217 height 86
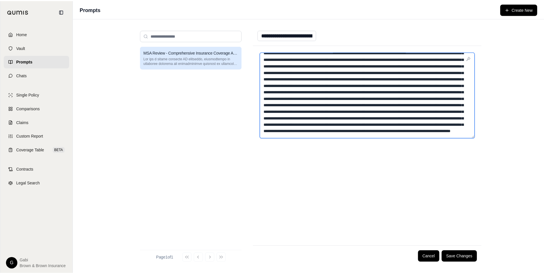
scroll to position [854, 0]
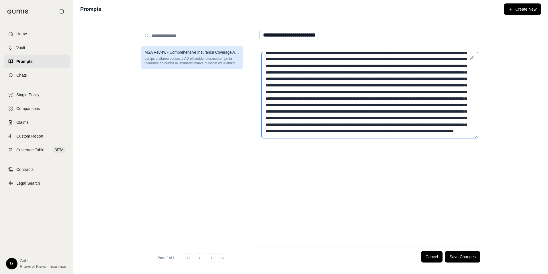
drag, startPoint x: 264, startPoint y: 58, endPoint x: 533, endPoint y: 209, distance: 308.2
click at [542, 215] on div "**********" at bounding box center [310, 145] width 475 height 255
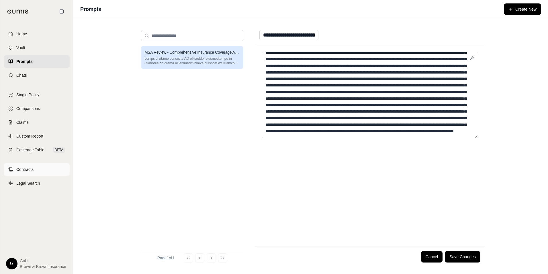
click at [26, 170] on span "Contracts" at bounding box center [24, 169] width 17 height 6
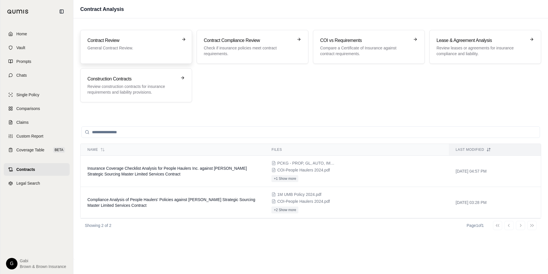
click at [151, 48] on p "General Contract Review." at bounding box center [131, 48] width 89 height 6
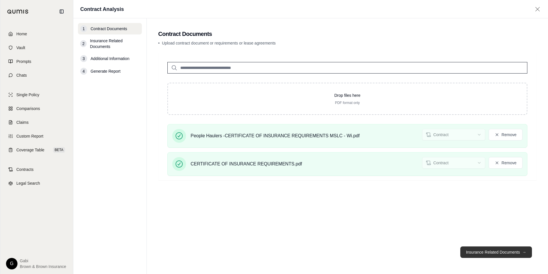
click at [500, 252] on button "Insurance Related Documents →" at bounding box center [497, 251] width 72 height 11
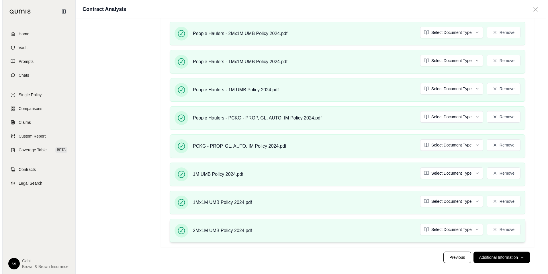
scroll to position [330, 0]
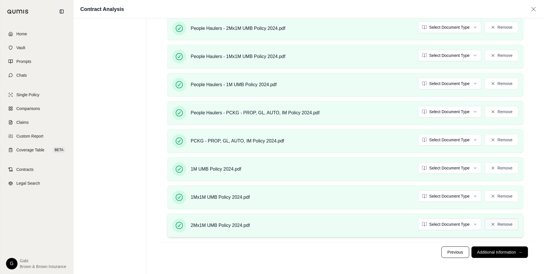
click at [510, 225] on button "Remove" at bounding box center [502, 223] width 34 height 11
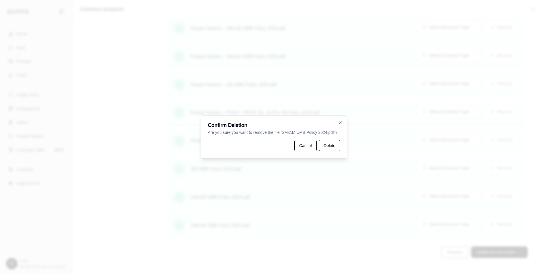
click at [329, 144] on button "Delete" at bounding box center [329, 145] width 21 height 11
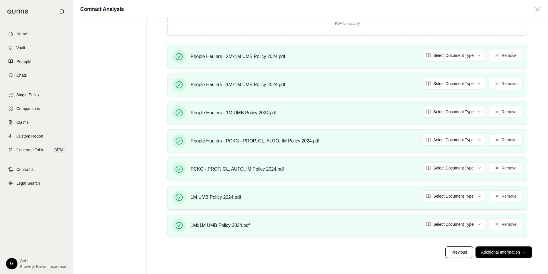
scroll to position [292, 0]
click at [498, 223] on button "Remove" at bounding box center [502, 223] width 34 height 11
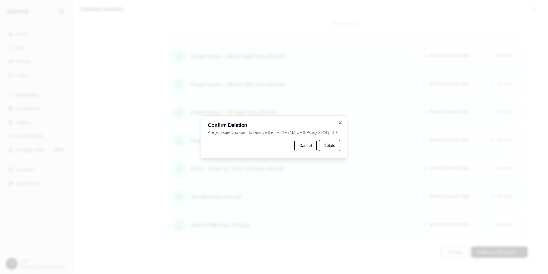
drag, startPoint x: 335, startPoint y: 147, endPoint x: 354, endPoint y: 163, distance: 24.2
click at [336, 147] on button "Delete" at bounding box center [329, 145] width 21 height 11
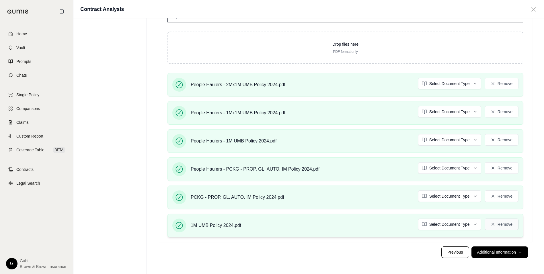
click at [505, 222] on button "Remove" at bounding box center [502, 223] width 34 height 11
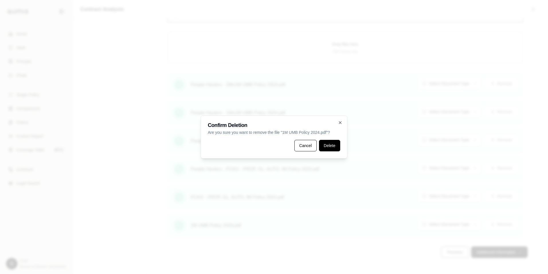
click at [338, 149] on button "Delete" at bounding box center [329, 145] width 21 height 11
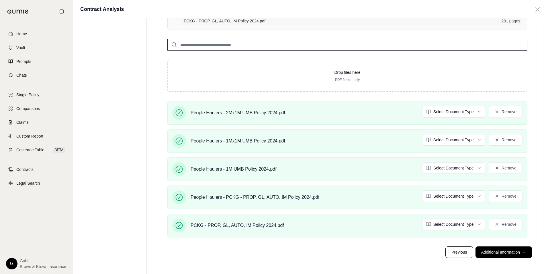
scroll to position [215, 0]
click at [501, 226] on button "Remove" at bounding box center [502, 223] width 34 height 11
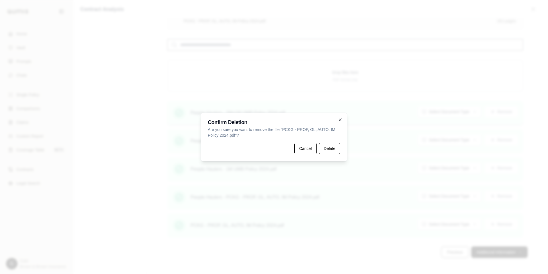
click at [327, 151] on button "Delete" at bounding box center [329, 148] width 21 height 11
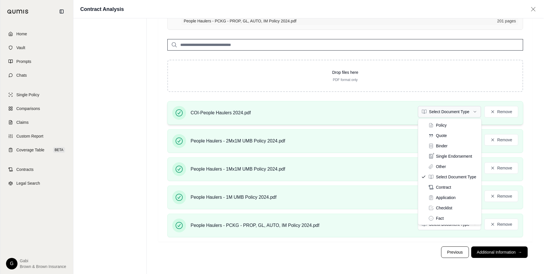
click at [448, 112] on html "Home Vault Prompts Chats Single Policy Comparisons Claims Custom Report Coverag…" at bounding box center [274, 29] width 548 height 489
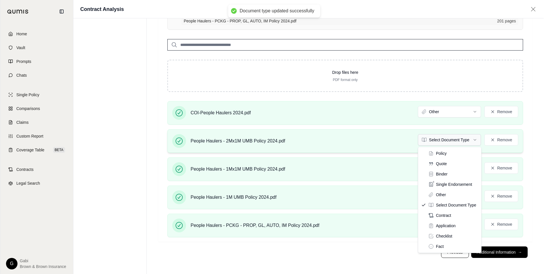
click at [444, 138] on html "Document type updated successfully Home Vault Prompts Chats Single Policy Compa…" at bounding box center [274, 29] width 548 height 489
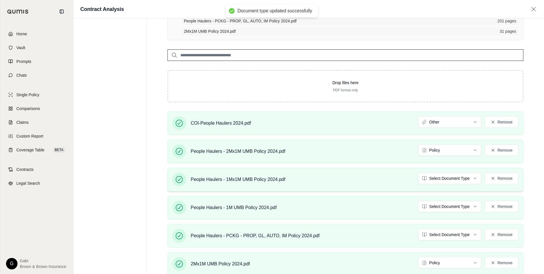
drag, startPoint x: 438, startPoint y: 165, endPoint x: 441, endPoint y: 170, distance: 5.9
click at [438, 165] on div "COI-People Haulers 2024.pdf Other Remove People Haulers - 2Mx1M UMB Policy 2024…" at bounding box center [345, 195] width 374 height 169
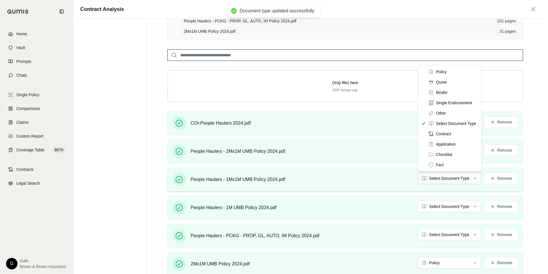
click at [442, 177] on html "Document type updated successfully Document type updated successfully Home Vaul…" at bounding box center [274, 48] width 548 height 527
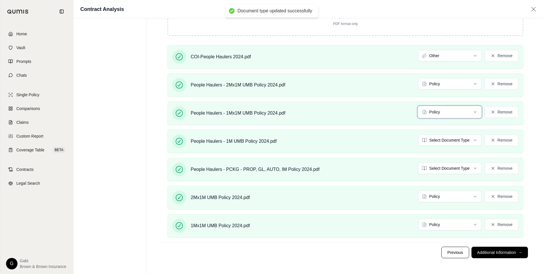
scroll to position [292, 0]
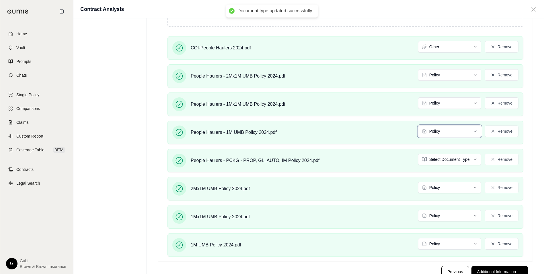
scroll to position [330, 0]
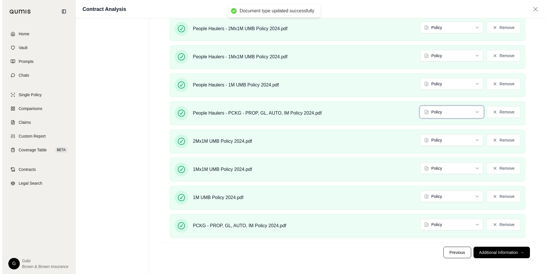
scroll to position [369, 0]
click at [492, 142] on button "Remove" at bounding box center [502, 139] width 34 height 11
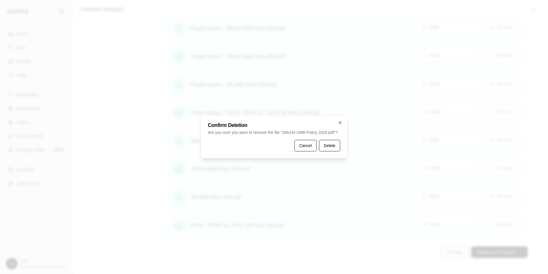
drag, startPoint x: 335, startPoint y: 146, endPoint x: 380, endPoint y: 155, distance: 45.6
click at [336, 145] on button "Delete" at bounding box center [329, 145] width 21 height 11
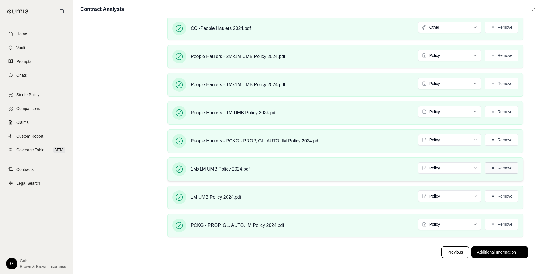
click at [509, 170] on button "Remove" at bounding box center [502, 167] width 34 height 11
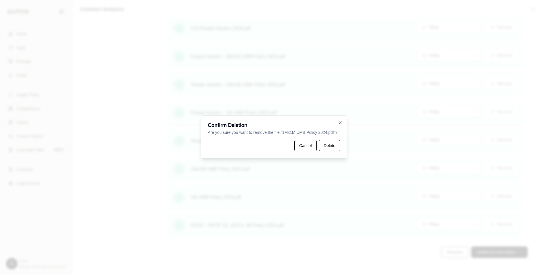
click at [329, 141] on button "Delete" at bounding box center [329, 145] width 21 height 11
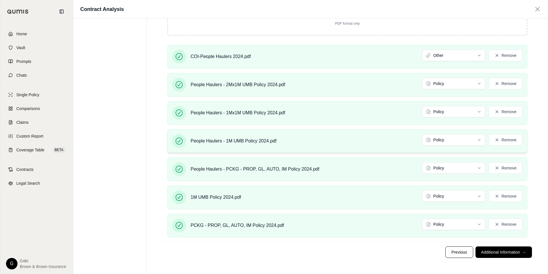
scroll to position [292, 0]
click at [506, 195] on button "Remove" at bounding box center [502, 195] width 34 height 11
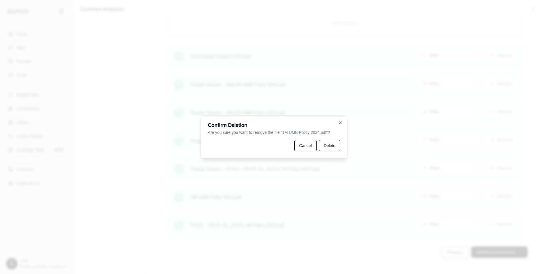
click at [332, 143] on button "Delete" at bounding box center [329, 145] width 21 height 11
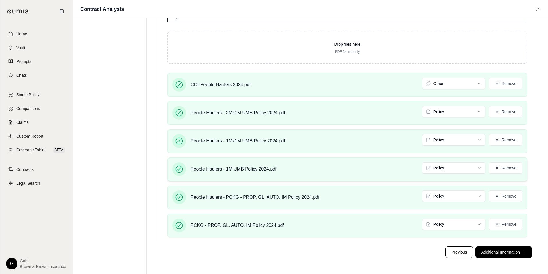
scroll to position [254, 0]
click at [509, 221] on button "Remove" at bounding box center [502, 223] width 34 height 11
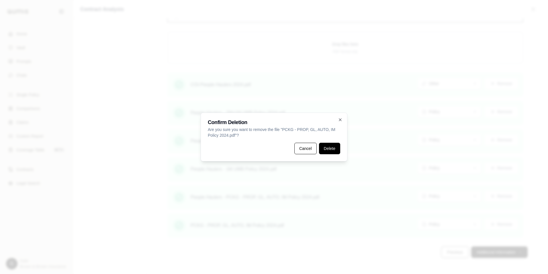
click at [334, 148] on button "Delete" at bounding box center [329, 148] width 21 height 11
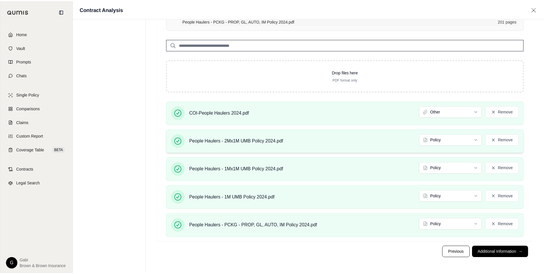
scroll to position [215, 0]
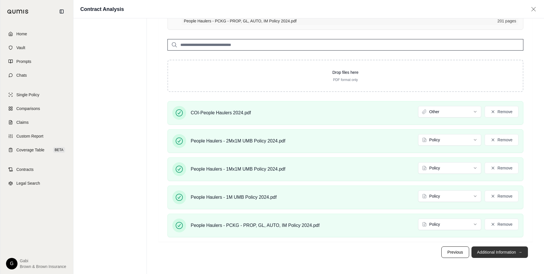
click at [499, 253] on button "Additional Information →" at bounding box center [500, 251] width 57 height 11
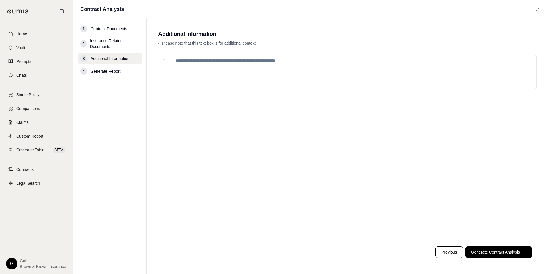
click at [272, 74] on textarea at bounding box center [354, 72] width 365 height 34
paste textarea "**********"
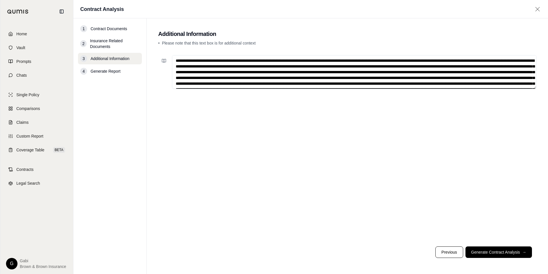
scroll to position [330, 0]
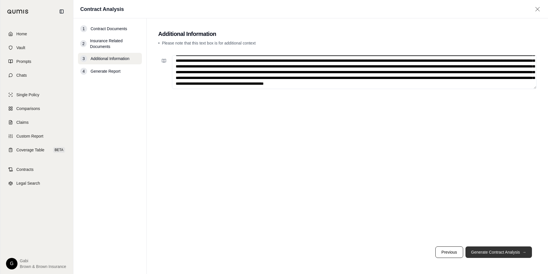
type textarea "**********"
click at [501, 252] on button "Generate Contract Analysis →" at bounding box center [499, 251] width 67 height 11
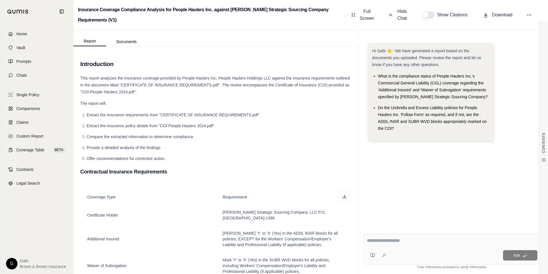
click at [433, 15] on button "button" at bounding box center [428, 14] width 13 height 7
click at [429, 15] on button "button" at bounding box center [428, 14] width 13 height 7
click at [504, 11] on button "Download" at bounding box center [498, 14] width 34 height 11
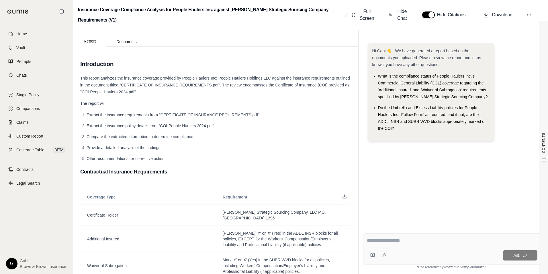
click at [122, 34] on div "Report Documents" at bounding box center [215, 38] width 285 height 16
click at [124, 38] on button "Documents" at bounding box center [126, 41] width 41 height 9
click at [86, 44] on button "Report" at bounding box center [89, 41] width 33 height 10
click at [407, 237] on div "Ask" at bounding box center [452, 248] width 178 height 31
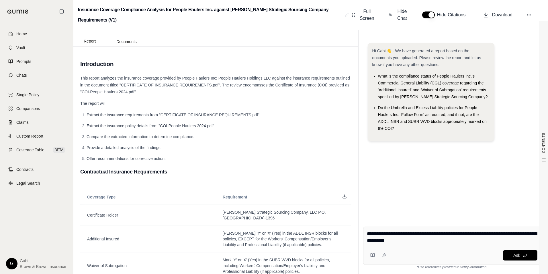
type textarea "**********"
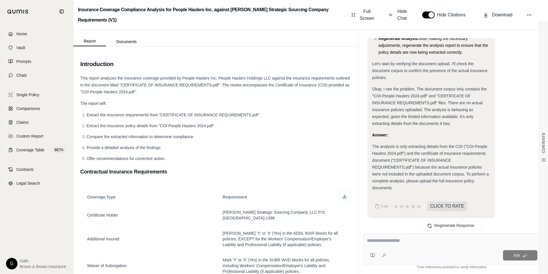
scroll to position [347, 0]
click at [527, 13] on icon at bounding box center [530, 15] width 6 height 6
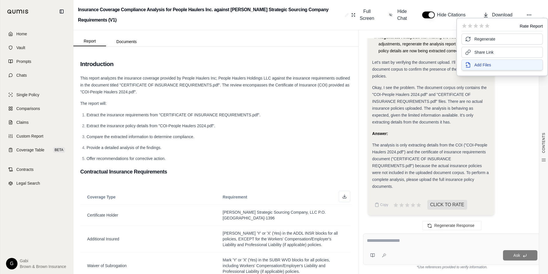
click at [482, 66] on span "Add Files" at bounding box center [483, 65] width 17 height 6
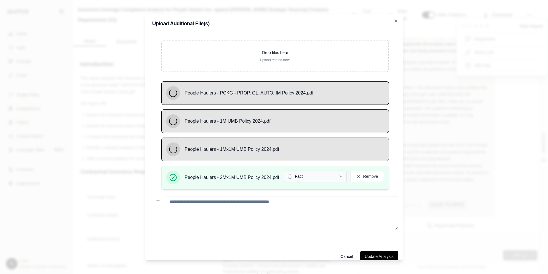
click at [342, 174] on icon "button" at bounding box center [341, 176] width 5 height 5
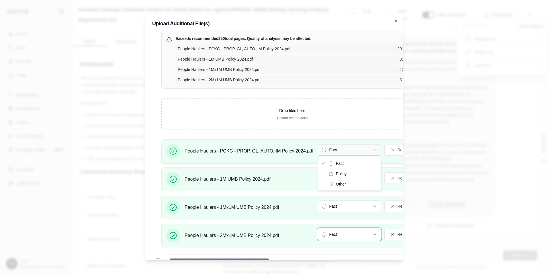
click at [357, 147] on button "Fact" at bounding box center [349, 149] width 63 height 11
click at [350, 175] on button "Fact" at bounding box center [349, 177] width 63 height 11
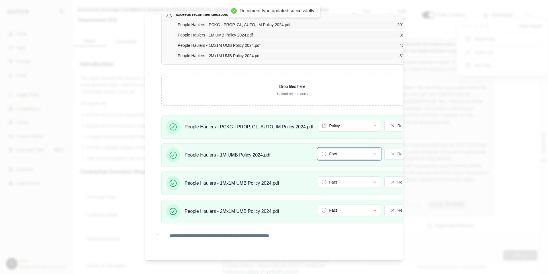
scroll to position [57, 0]
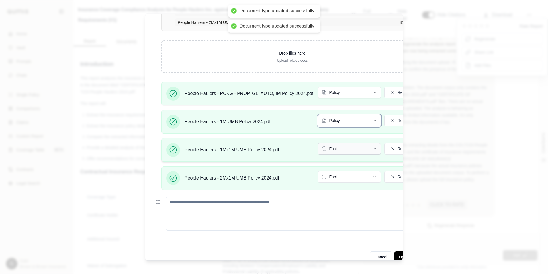
click at [344, 149] on button "Fact" at bounding box center [349, 148] width 63 height 11
click at [349, 176] on button "Fact" at bounding box center [349, 176] width 63 height 11
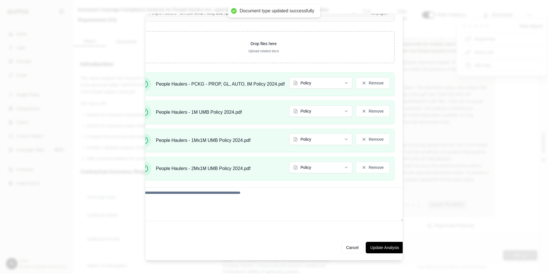
scroll to position [71, 41]
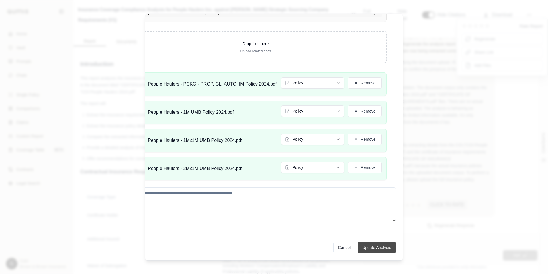
click at [377, 244] on button "Update Analysis" at bounding box center [377, 246] width 38 height 11
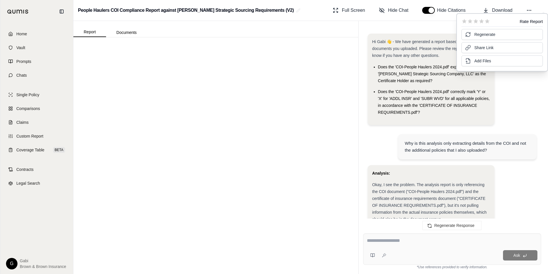
scroll to position [331, 0]
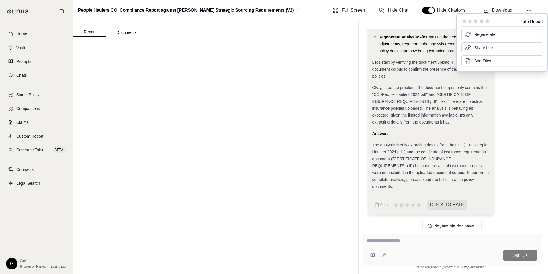
click at [386, 239] on textarea at bounding box center [452, 240] width 171 height 7
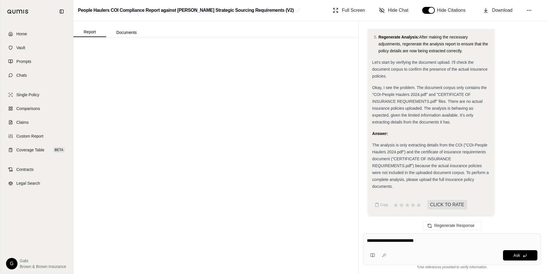
type textarea "**********"
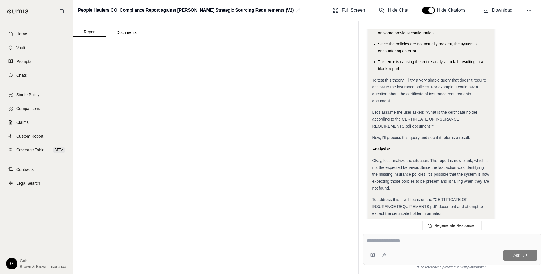
scroll to position [879, 0]
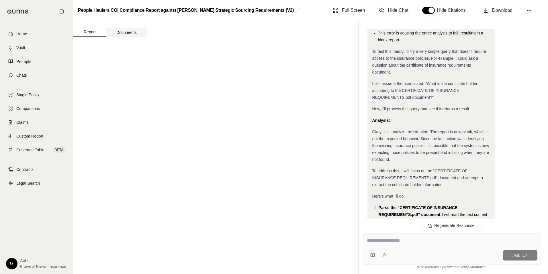
click at [123, 31] on button "Documents" at bounding box center [126, 32] width 41 height 9
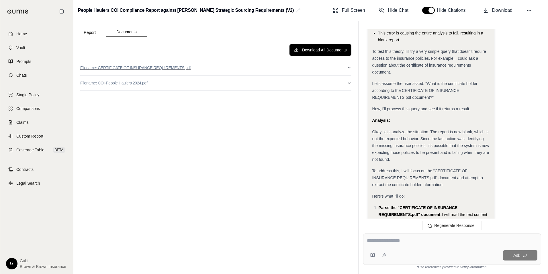
click at [347, 69] on icon "button" at bounding box center [349, 67] width 5 height 5
click at [346, 81] on button "Filename: COI-People Haulers 2024.pdf" at bounding box center [215, 82] width 271 height 15
click at [347, 81] on icon "button" at bounding box center [349, 83] width 5 height 5
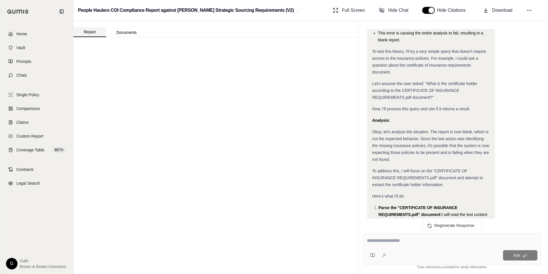
click at [85, 33] on button "Report" at bounding box center [89, 32] width 33 height 10
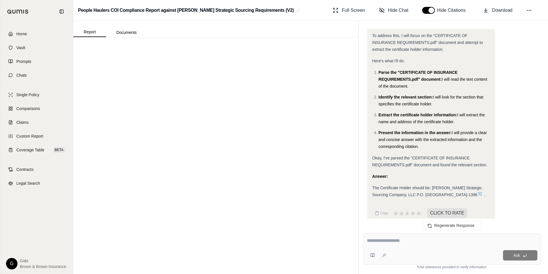
scroll to position [1022, 0]
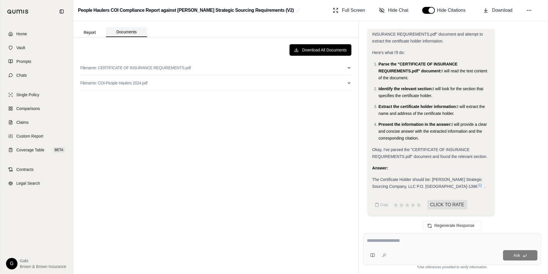
click at [124, 31] on button "Documents" at bounding box center [126, 32] width 41 height 10
click at [413, 243] on textarea at bounding box center [452, 240] width 171 height 7
click at [527, 13] on button at bounding box center [529, 10] width 10 height 10
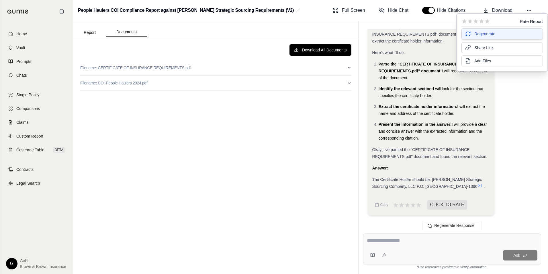
click at [486, 33] on span "Regenerate" at bounding box center [485, 34] width 21 height 6
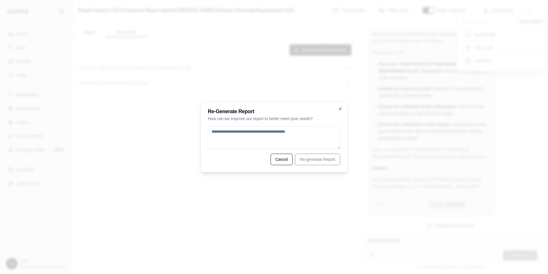
click at [293, 138] on textarea at bounding box center [274, 137] width 133 height 23
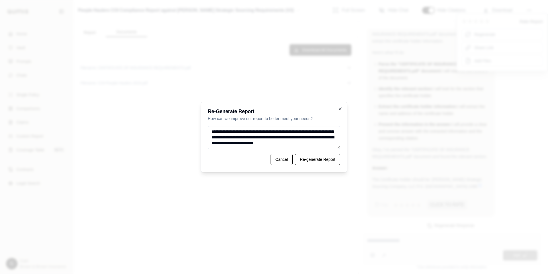
scroll to position [2, 0]
type textarea "**********"
click at [318, 158] on button "Re-generate Report" at bounding box center [317, 158] width 45 height 11
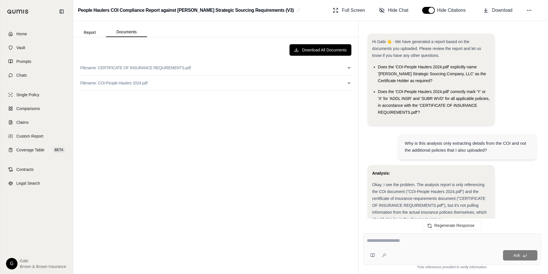
scroll to position [1022, 0]
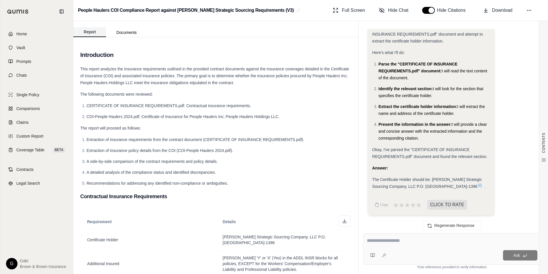
click at [96, 32] on button "Report" at bounding box center [89, 32] width 33 height 10
click at [23, 169] on span "Contracts" at bounding box center [24, 169] width 17 height 6
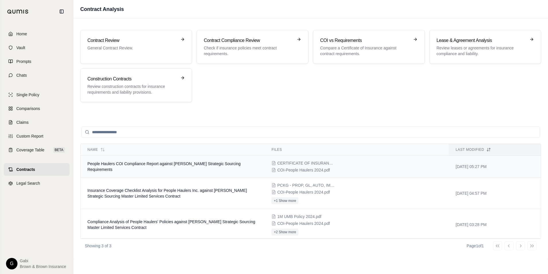
click at [215, 166] on span "People Haulers COI Compliance Report against [PERSON_NAME] Strategic Sourcing R…" at bounding box center [163, 166] width 153 height 10
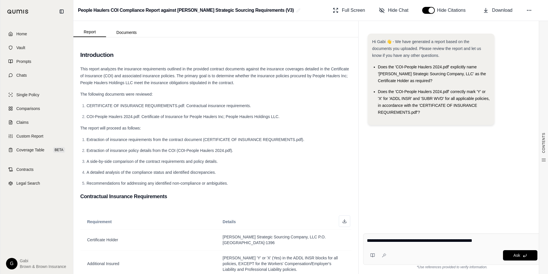
type textarea "**********"
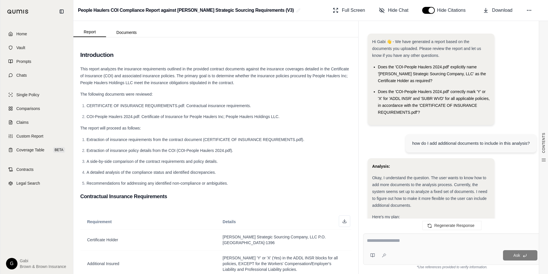
scroll to position [446, 0]
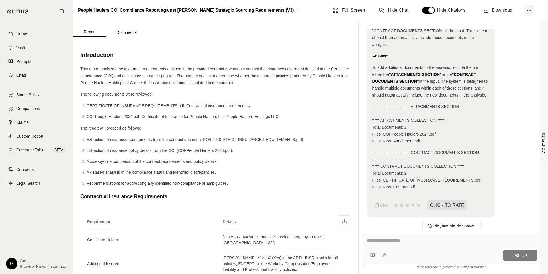
click at [529, 9] on icon at bounding box center [530, 10] width 6 height 6
click at [529, 8] on icon at bounding box center [530, 10] width 6 height 6
click at [521, 3] on div "People Haulers COI Compliance Report against [PERSON_NAME] Strategic Sourcing R…" at bounding box center [310, 10] width 475 height 21
click at [133, 34] on button "Documents" at bounding box center [126, 32] width 41 height 9
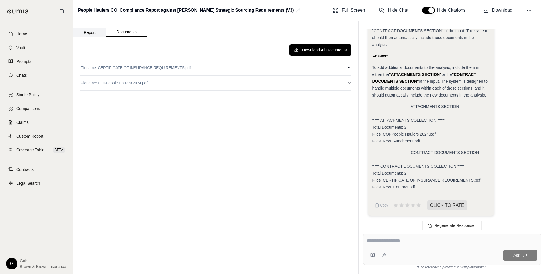
click at [93, 33] on button "Report" at bounding box center [89, 32] width 33 height 9
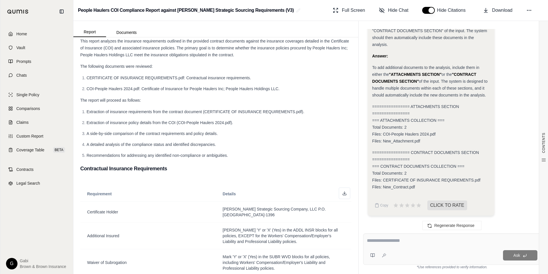
scroll to position [0, 0]
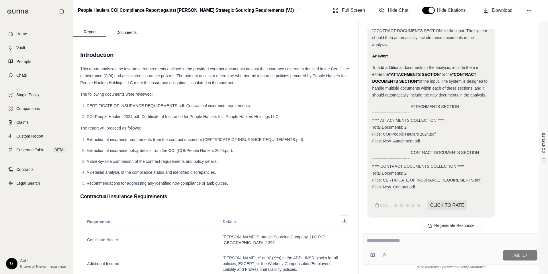
click at [417, 244] on div at bounding box center [452, 241] width 171 height 9
drag, startPoint x: 406, startPoint y: 242, endPoint x: 401, endPoint y: 238, distance: 6.3
click at [405, 241] on textarea at bounding box center [452, 240] width 171 height 7
type textarea "**********"
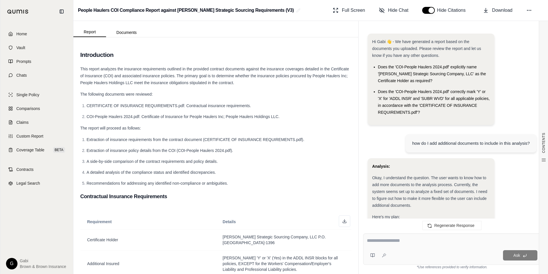
scroll to position [710, 0]
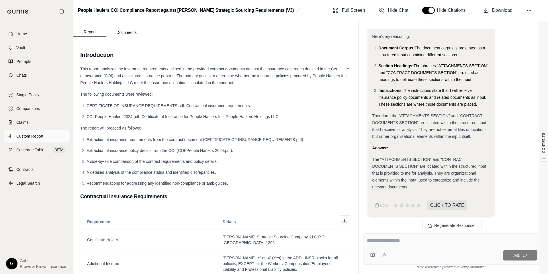
click at [29, 138] on span "Custom Report" at bounding box center [29, 136] width 27 height 6
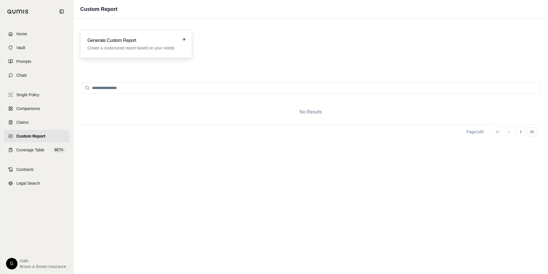
click at [155, 42] on h3 "Generate Custom Report" at bounding box center [131, 40] width 89 height 7
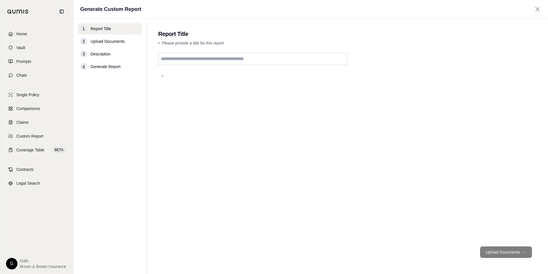
click at [172, 60] on input "text" at bounding box center [252, 59] width 189 height 12
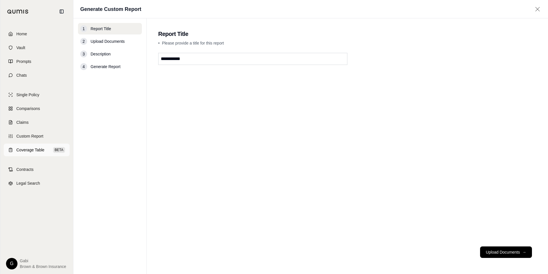
type input "**********"
click at [32, 149] on span "Coverage Table" at bounding box center [30, 150] width 28 height 6
